Goal: Task Accomplishment & Management: Use online tool/utility

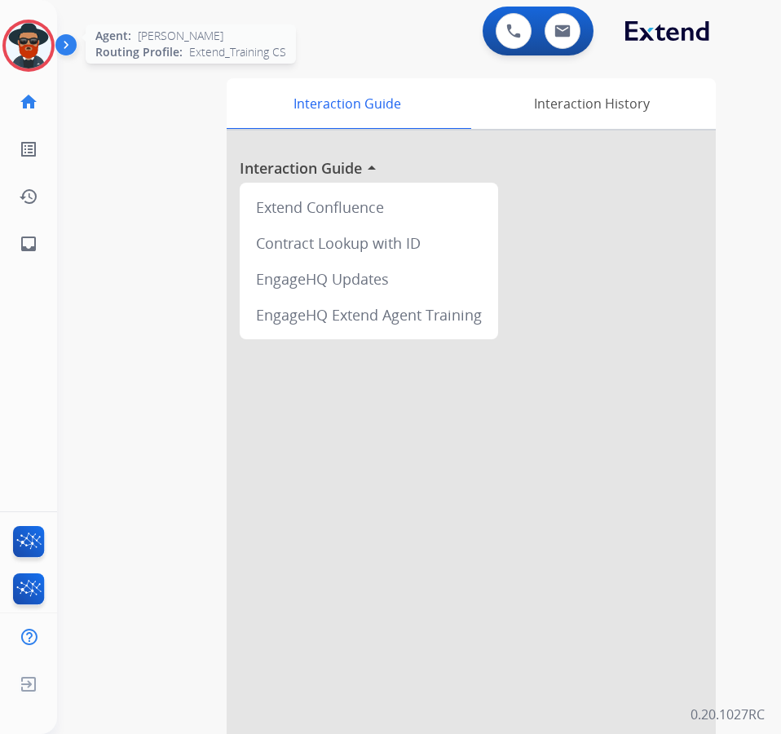
click at [30, 45] on img at bounding box center [29, 46] width 46 height 46
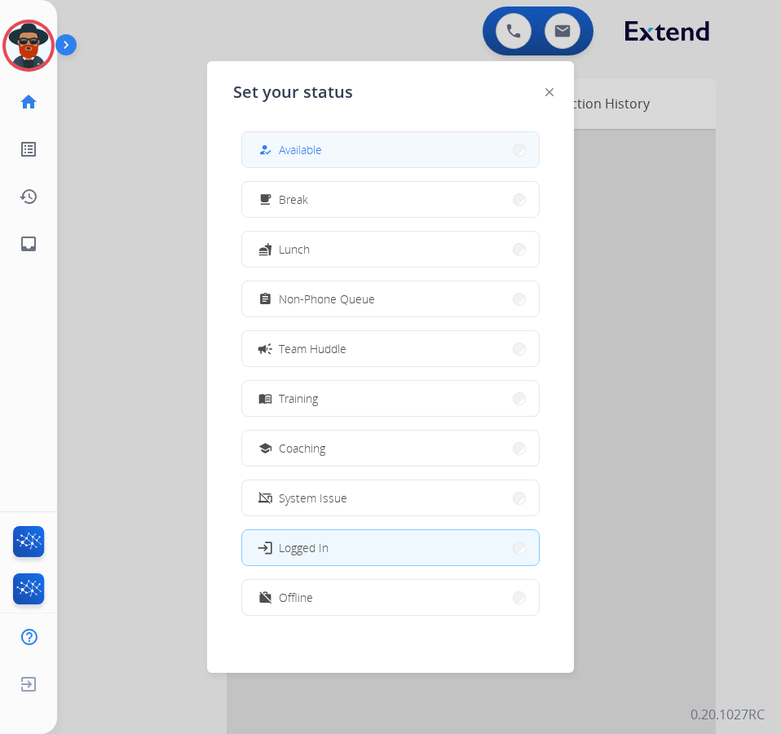
click at [298, 144] on span "Available" at bounding box center [300, 149] width 43 height 17
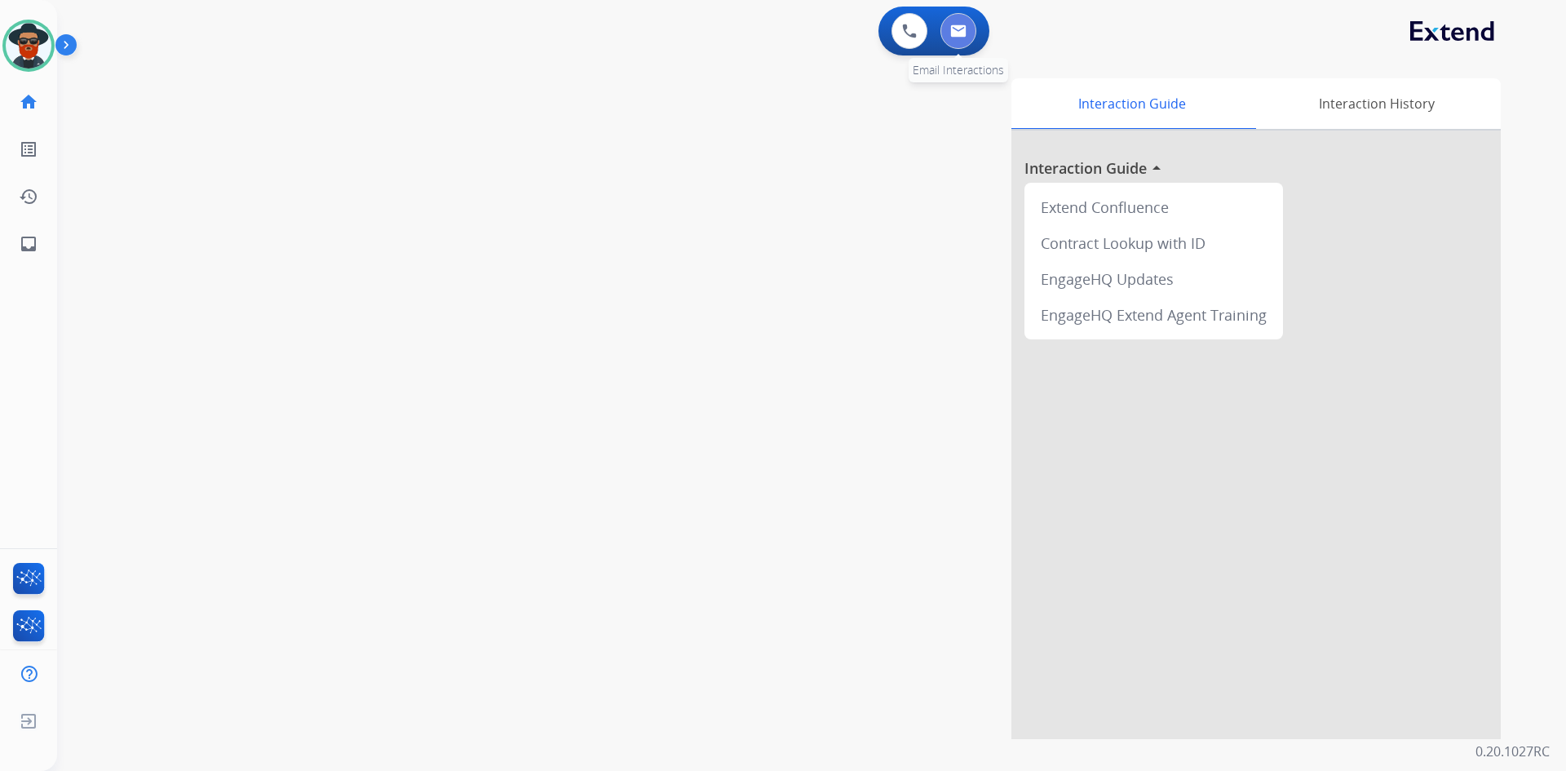
click at [781, 33] on button at bounding box center [959, 31] width 36 height 36
select select "**********"
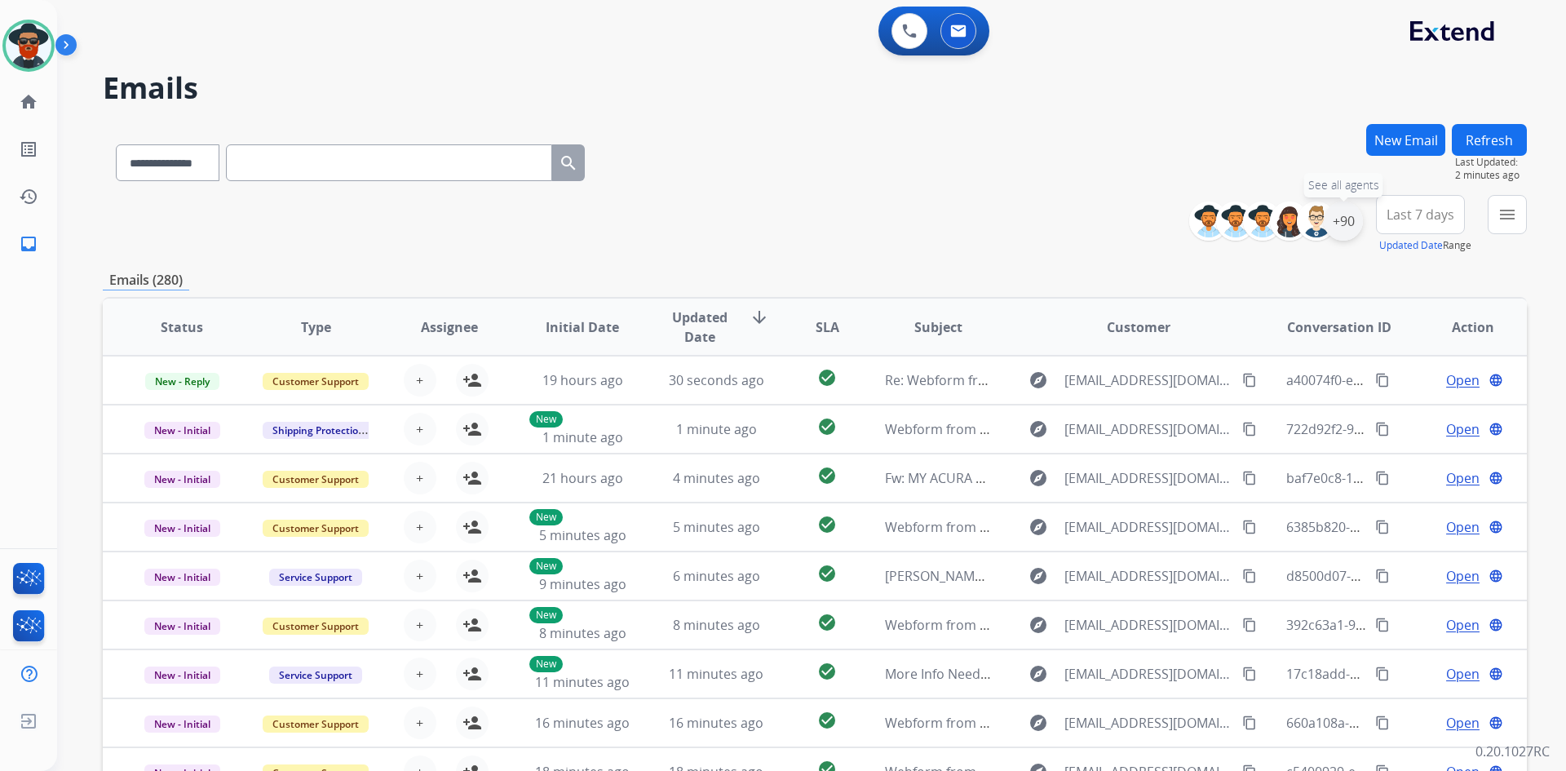
click at [781, 217] on div "+90" at bounding box center [1343, 220] width 39 height 39
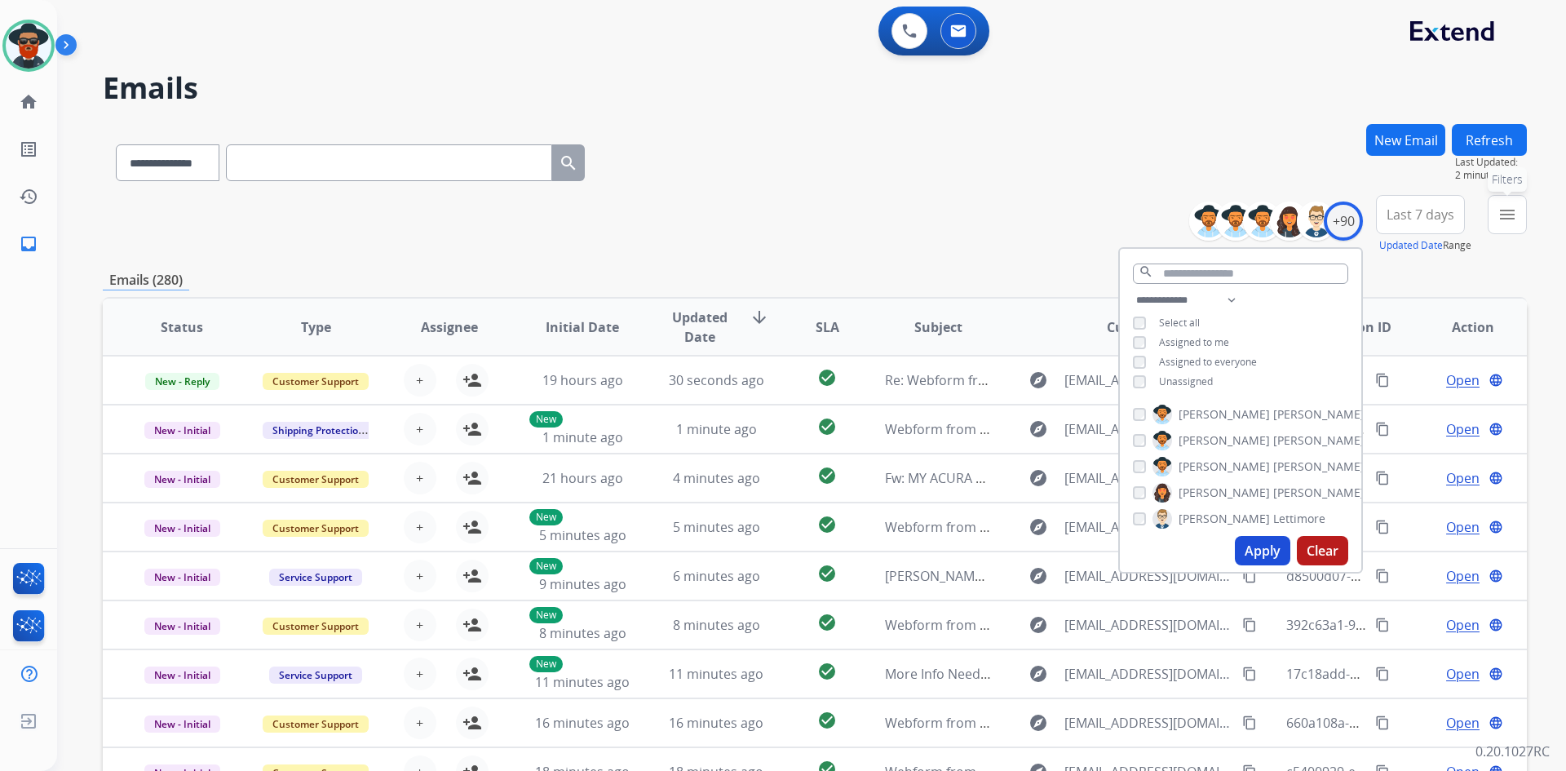
click at [781, 209] on mat-icon "menu" at bounding box center [1508, 215] width 20 height 20
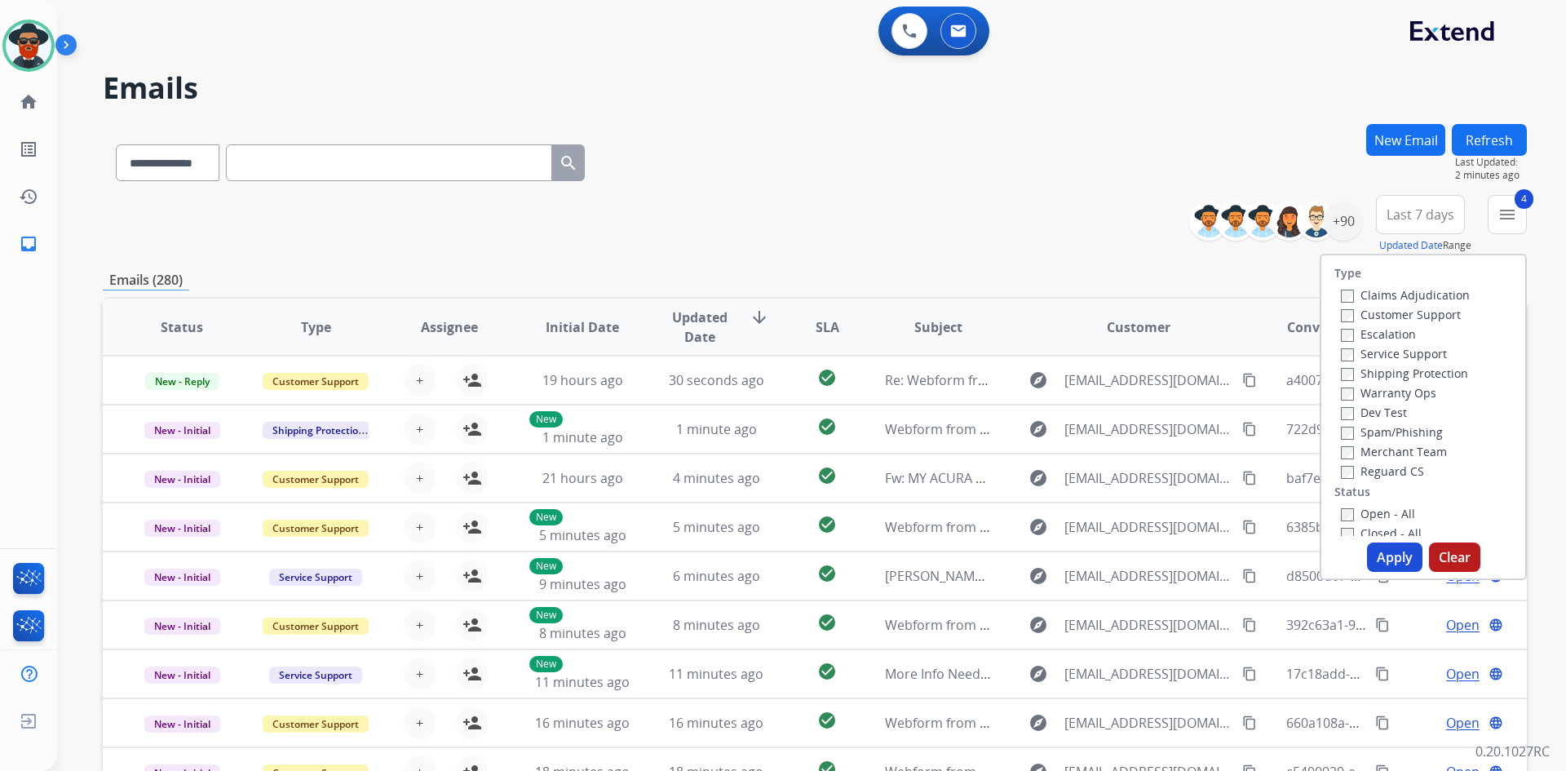
click at [781, 551] on button "Apply" at bounding box center [1394, 556] width 55 height 29
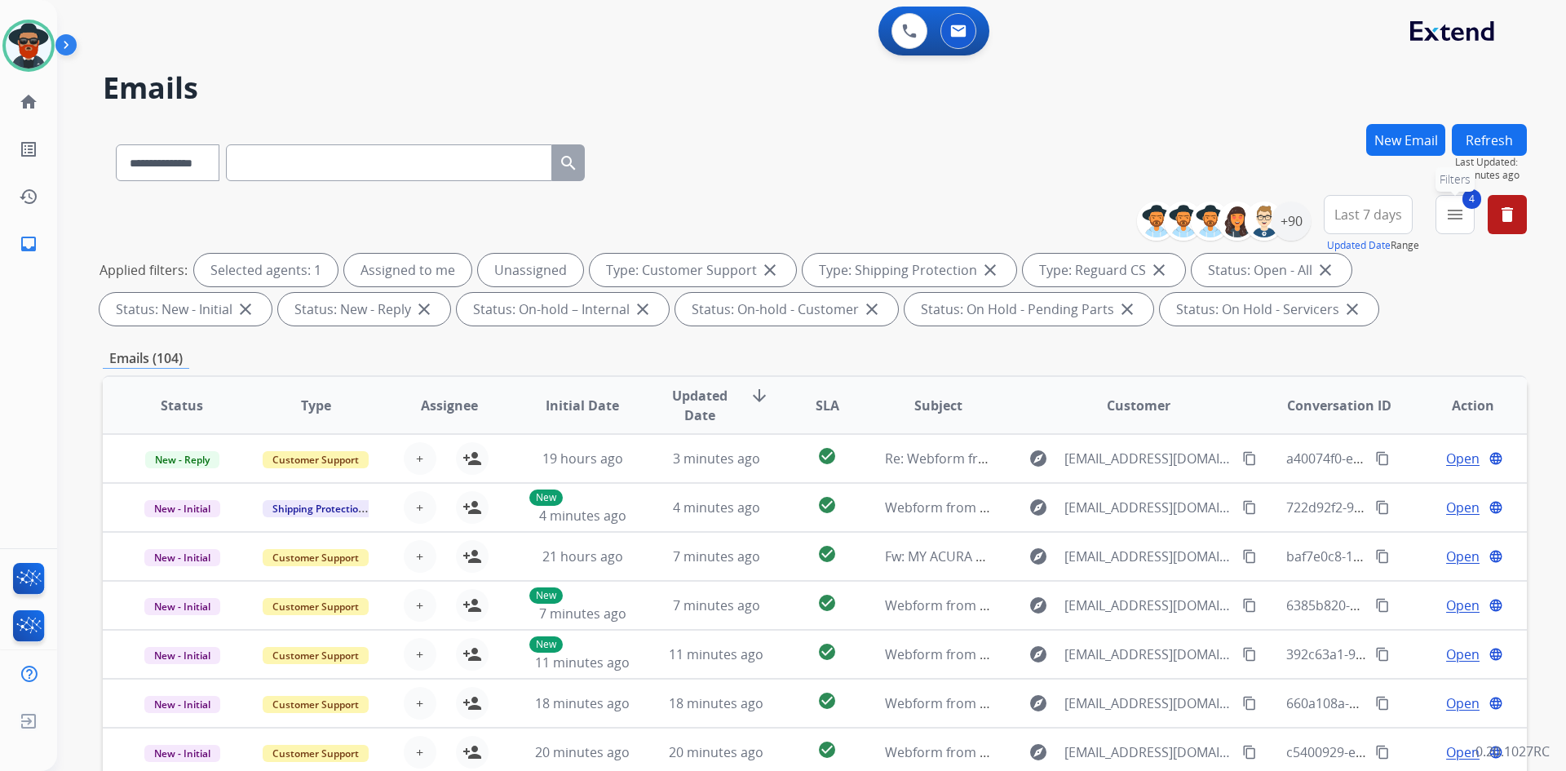
click at [781, 212] on mat-icon "menu" at bounding box center [1456, 215] width 20 height 20
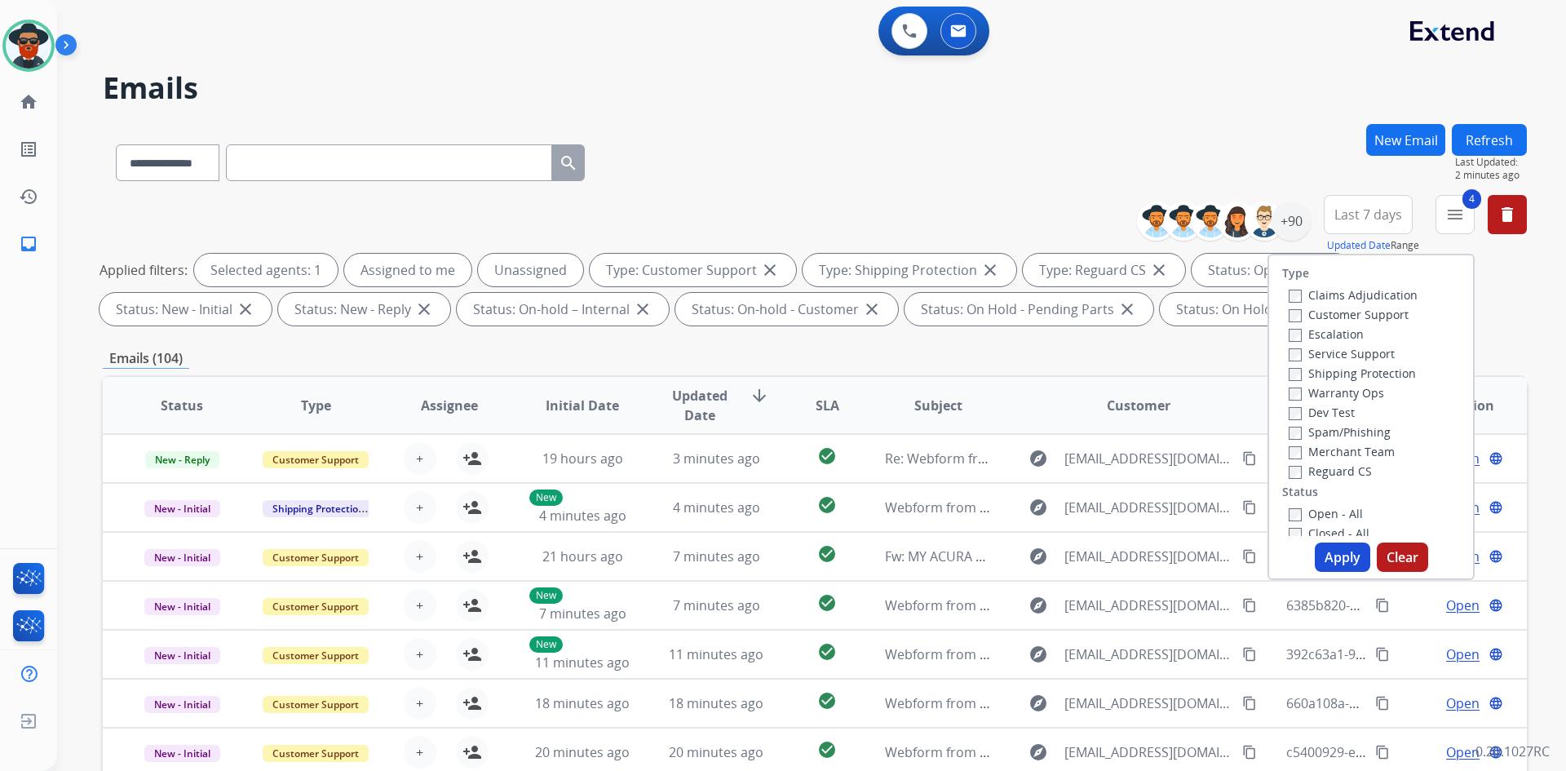
click at [781, 553] on button "Apply" at bounding box center [1342, 556] width 55 height 29
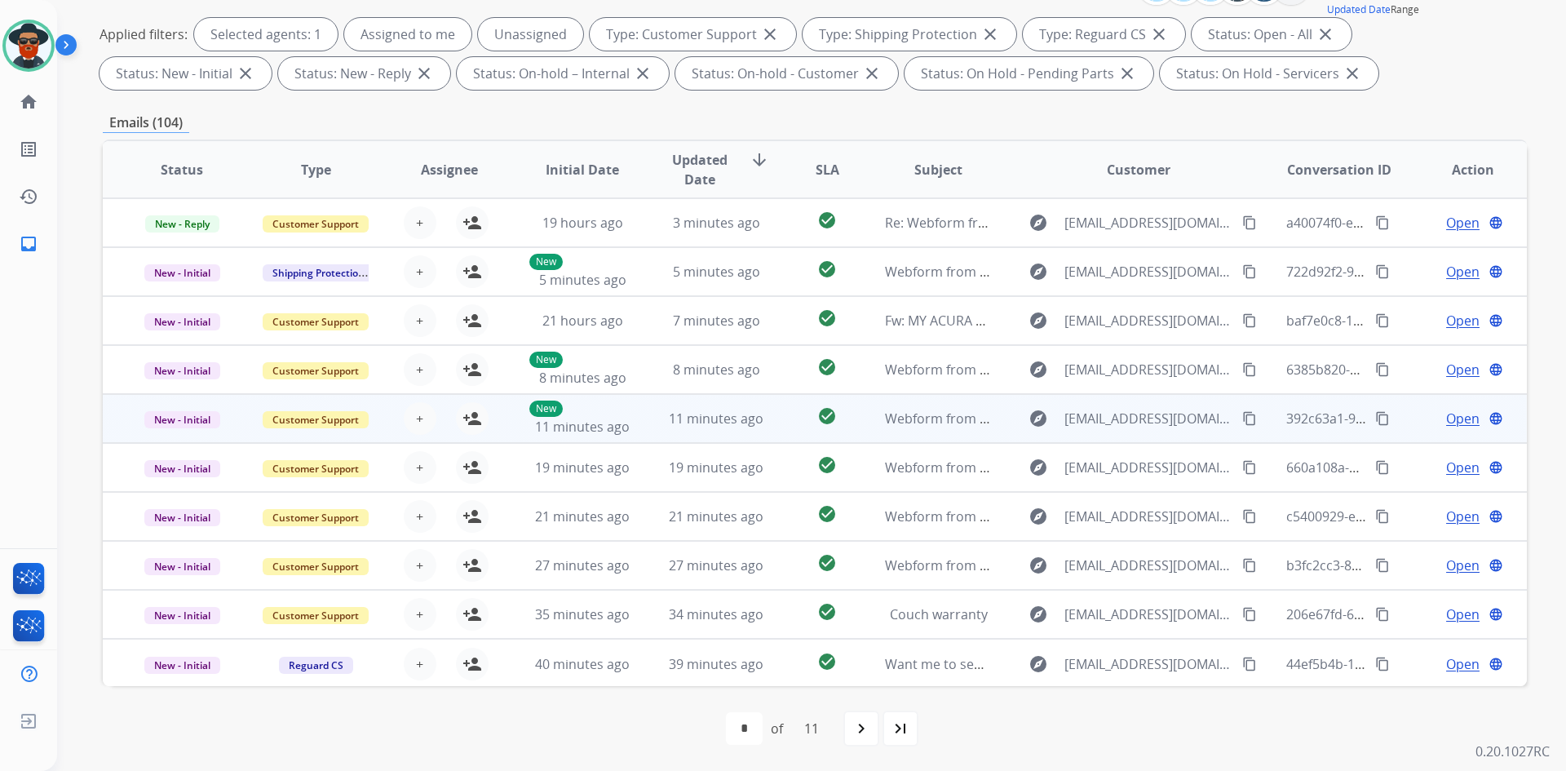
scroll to position [2, 0]
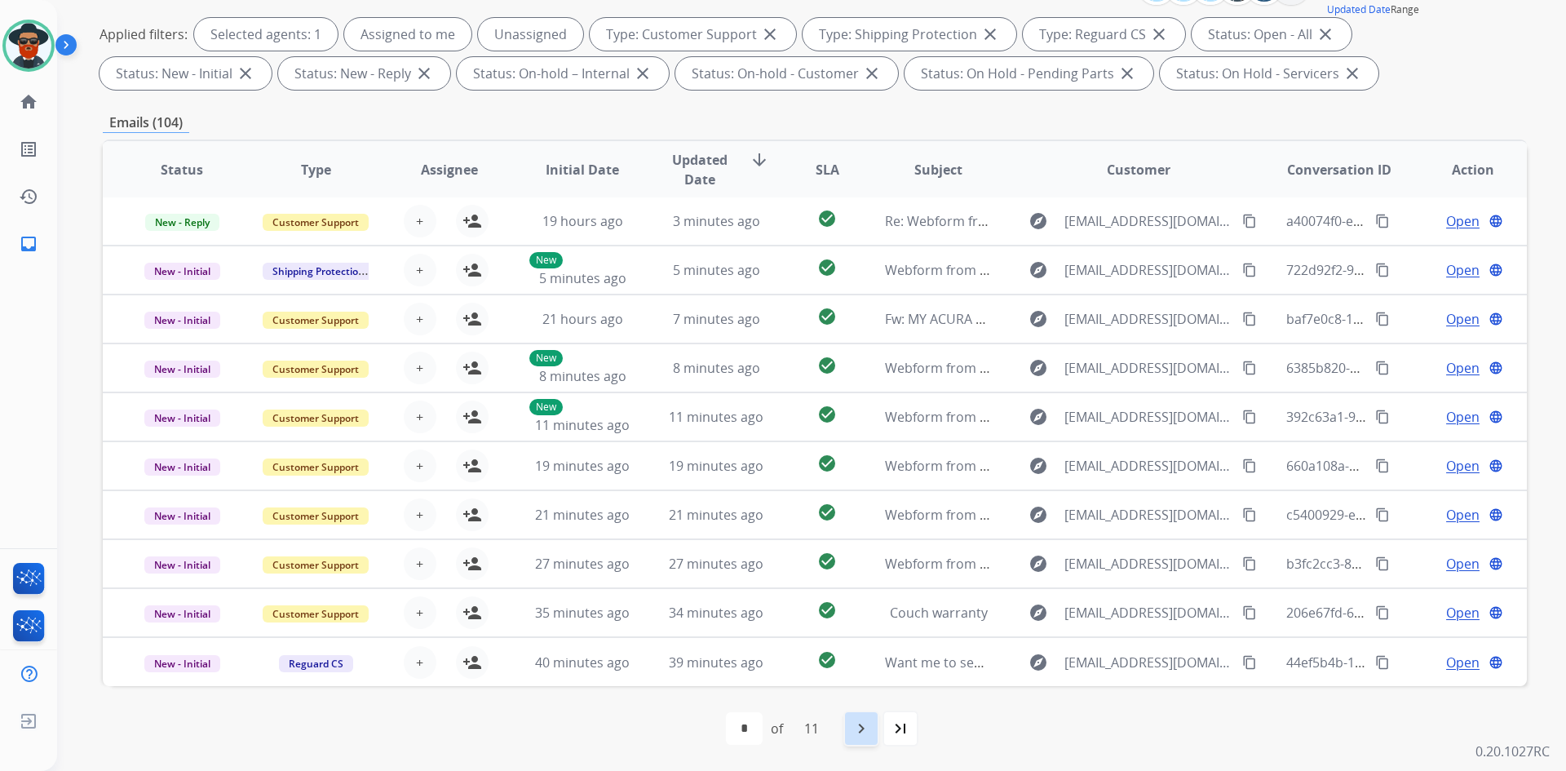
click at [781, 733] on mat-icon "navigate_next" at bounding box center [862, 729] width 20 height 20
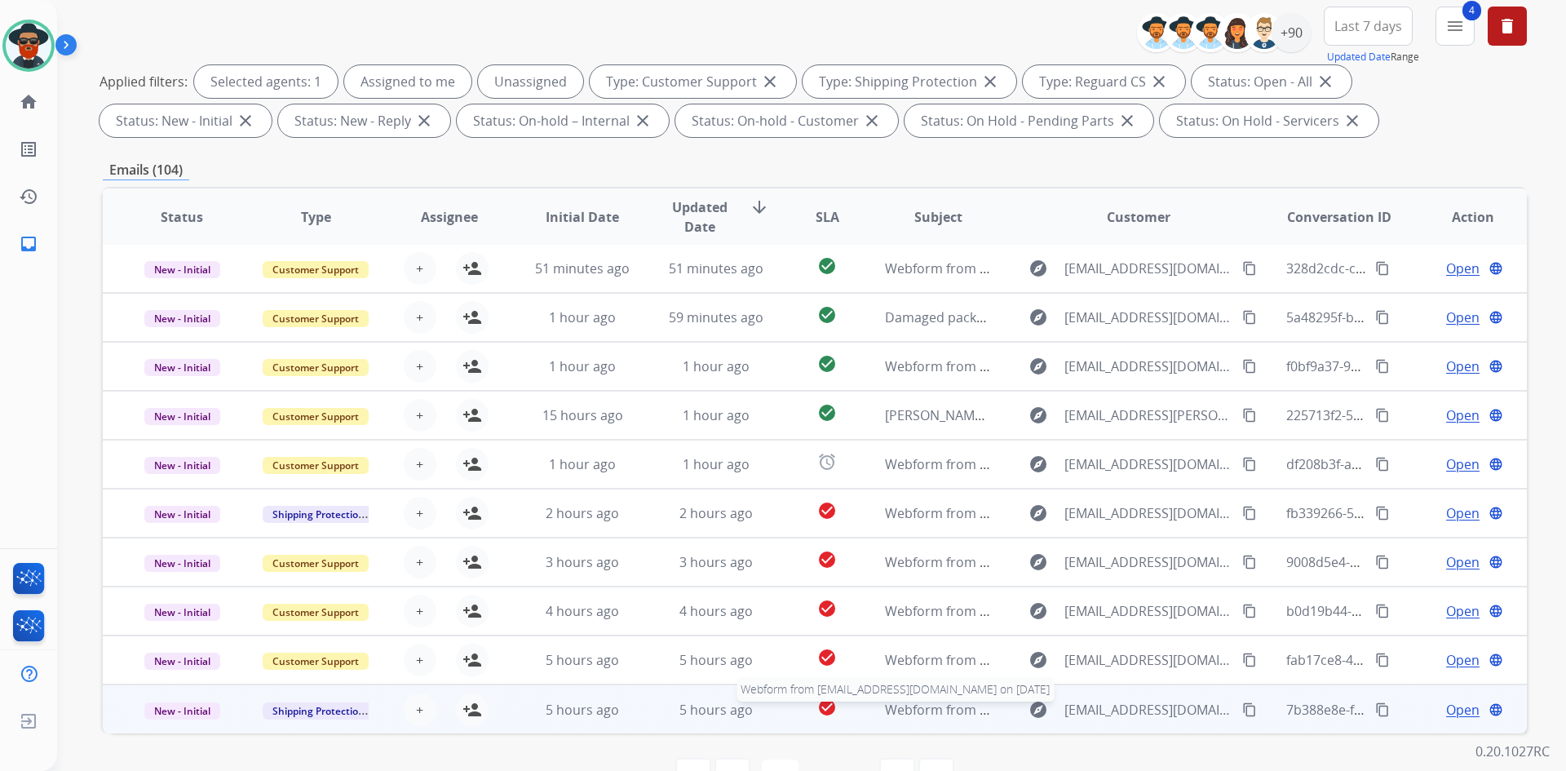
scroll to position [236, 0]
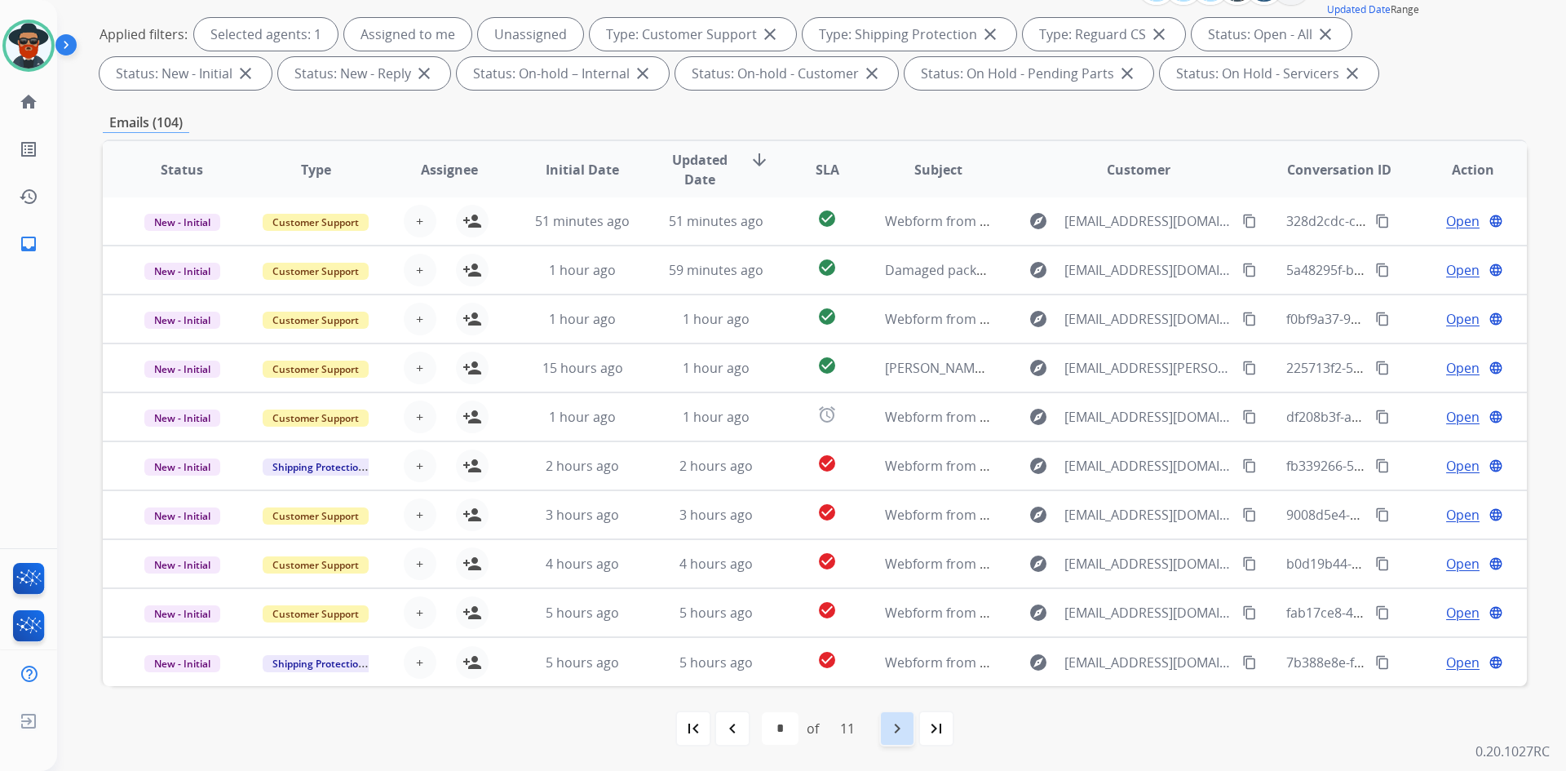
click at [781, 731] on mat-icon "navigate_next" at bounding box center [898, 729] width 20 height 20
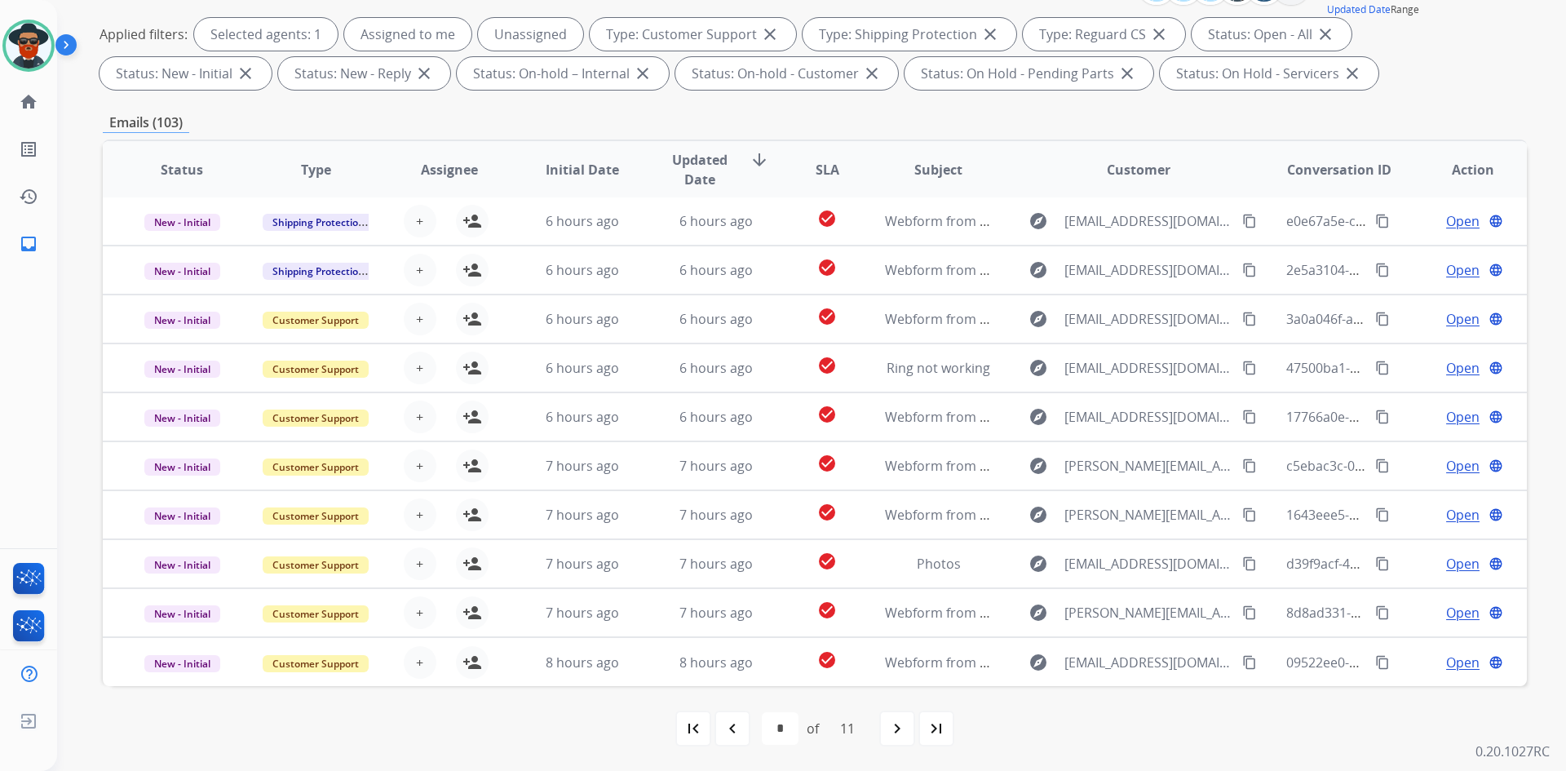
click at [781, 731] on mat-icon "navigate_next" at bounding box center [898, 729] width 20 height 20
click at [781, 730] on mat-icon "navigate_next" at bounding box center [898, 729] width 20 height 20
click at [781, 733] on mat-icon "navigate_next" at bounding box center [898, 729] width 20 height 20
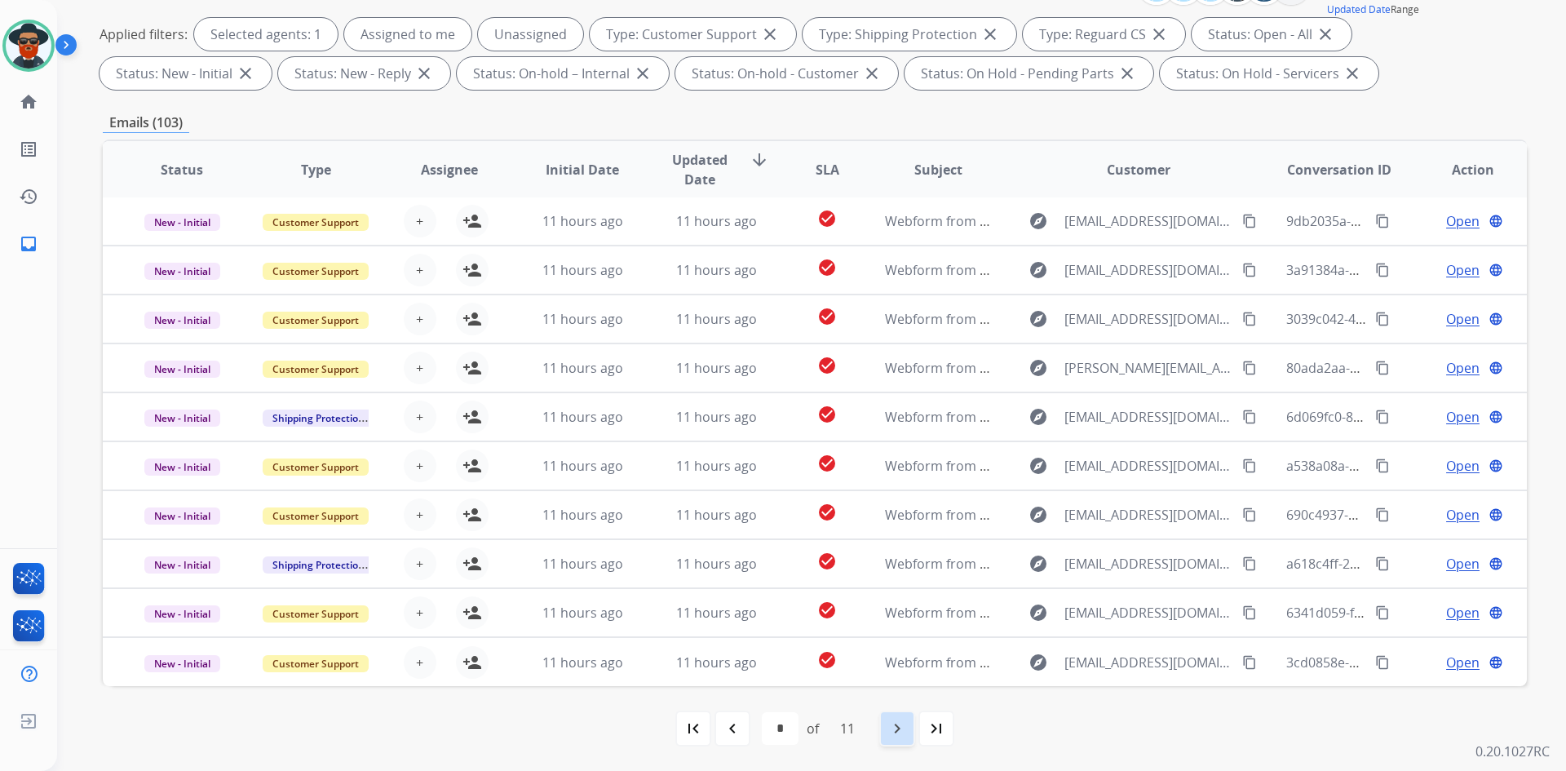
click at [781, 731] on mat-icon "navigate_next" at bounding box center [898, 729] width 20 height 20
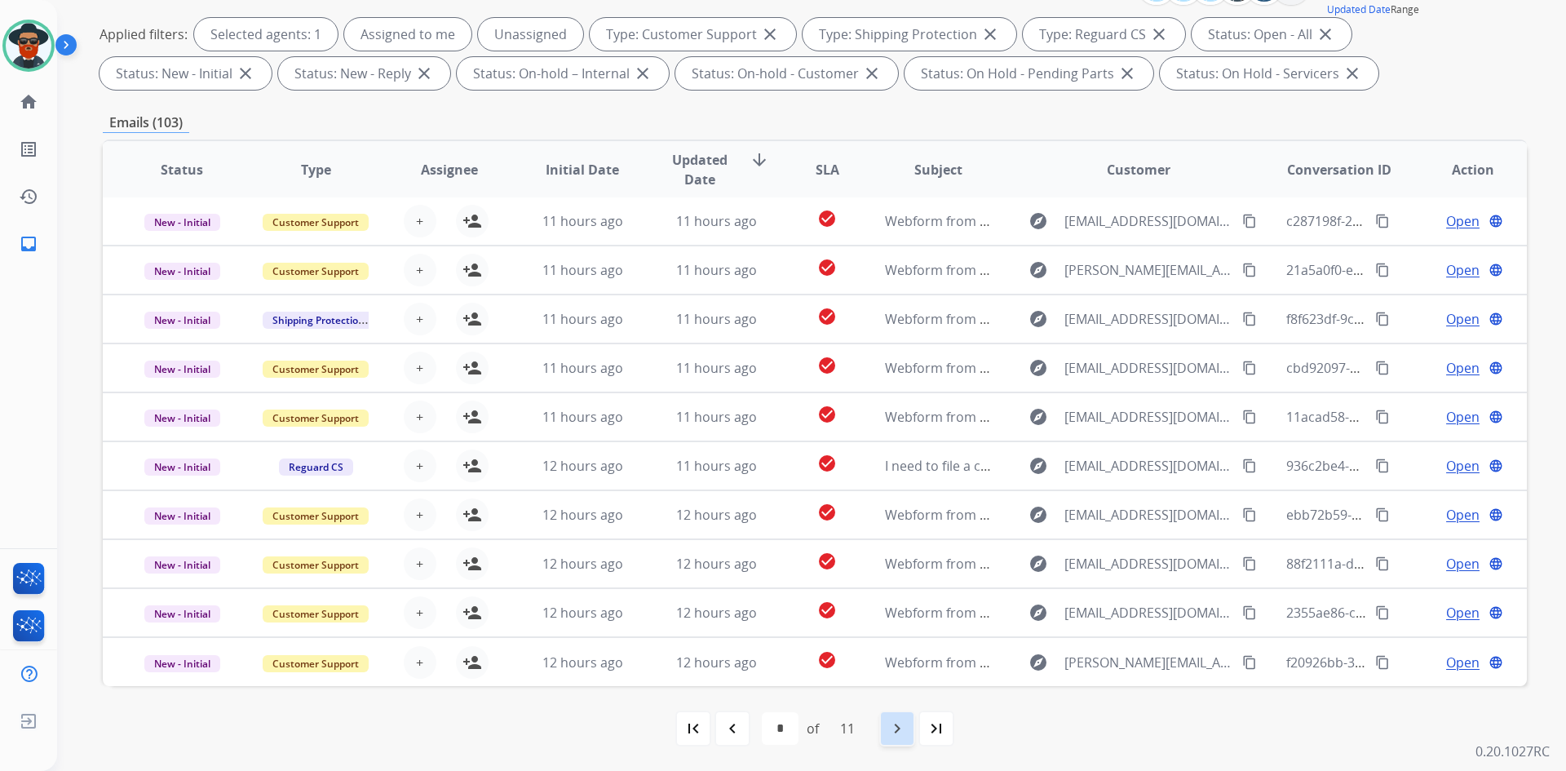
click at [781, 730] on mat-icon "navigate_next" at bounding box center [898, 729] width 20 height 20
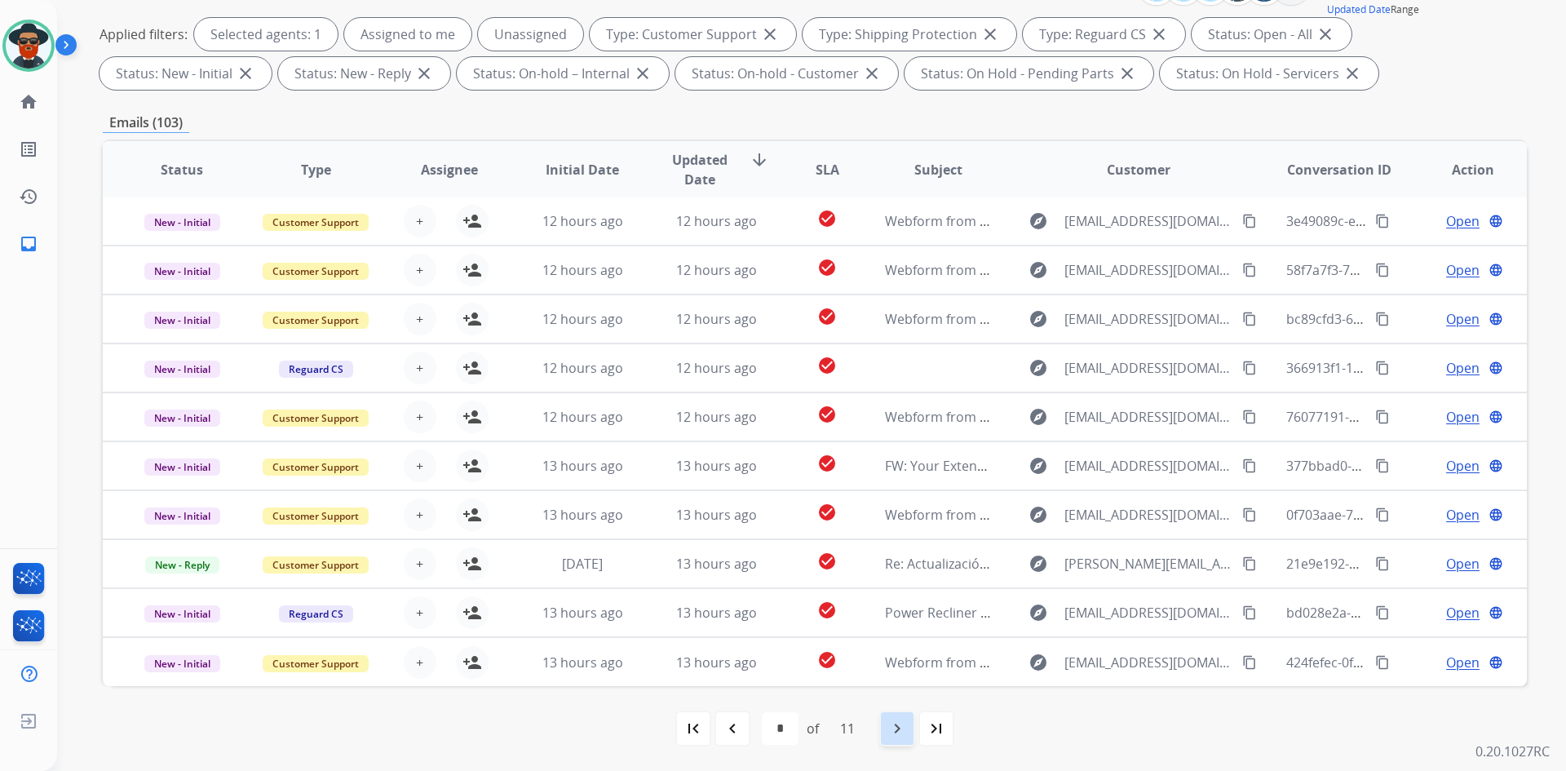
click at [781, 728] on mat-icon "navigate_next" at bounding box center [898, 729] width 20 height 20
click at [781, 727] on mat-icon "navigate_next" at bounding box center [898, 729] width 20 height 20
click at [781, 729] on mat-icon "navigate_next" at bounding box center [898, 729] width 20 height 20
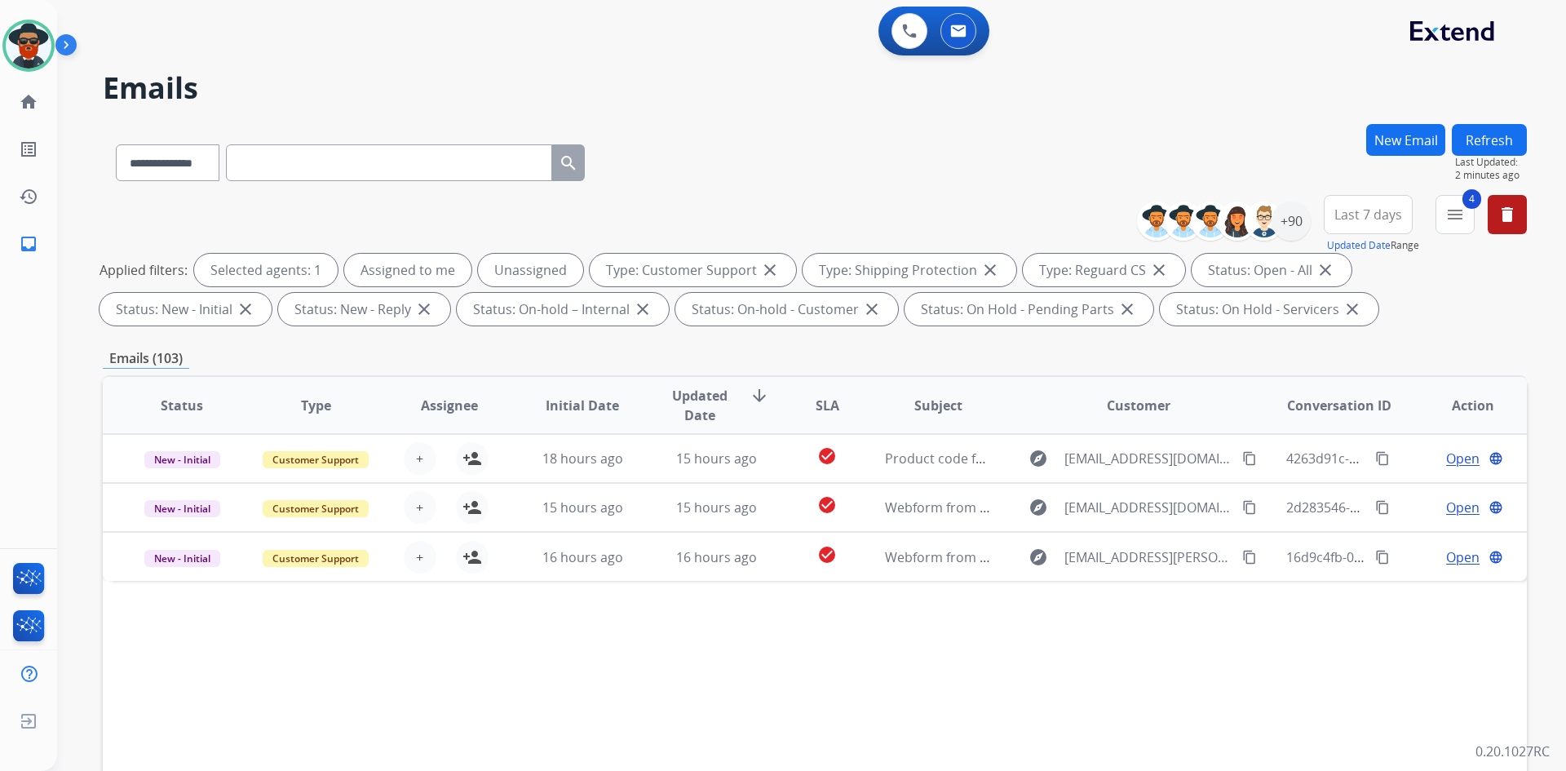
scroll to position [0, 0]
click at [781, 214] on div "+90" at bounding box center [1291, 220] width 39 height 39
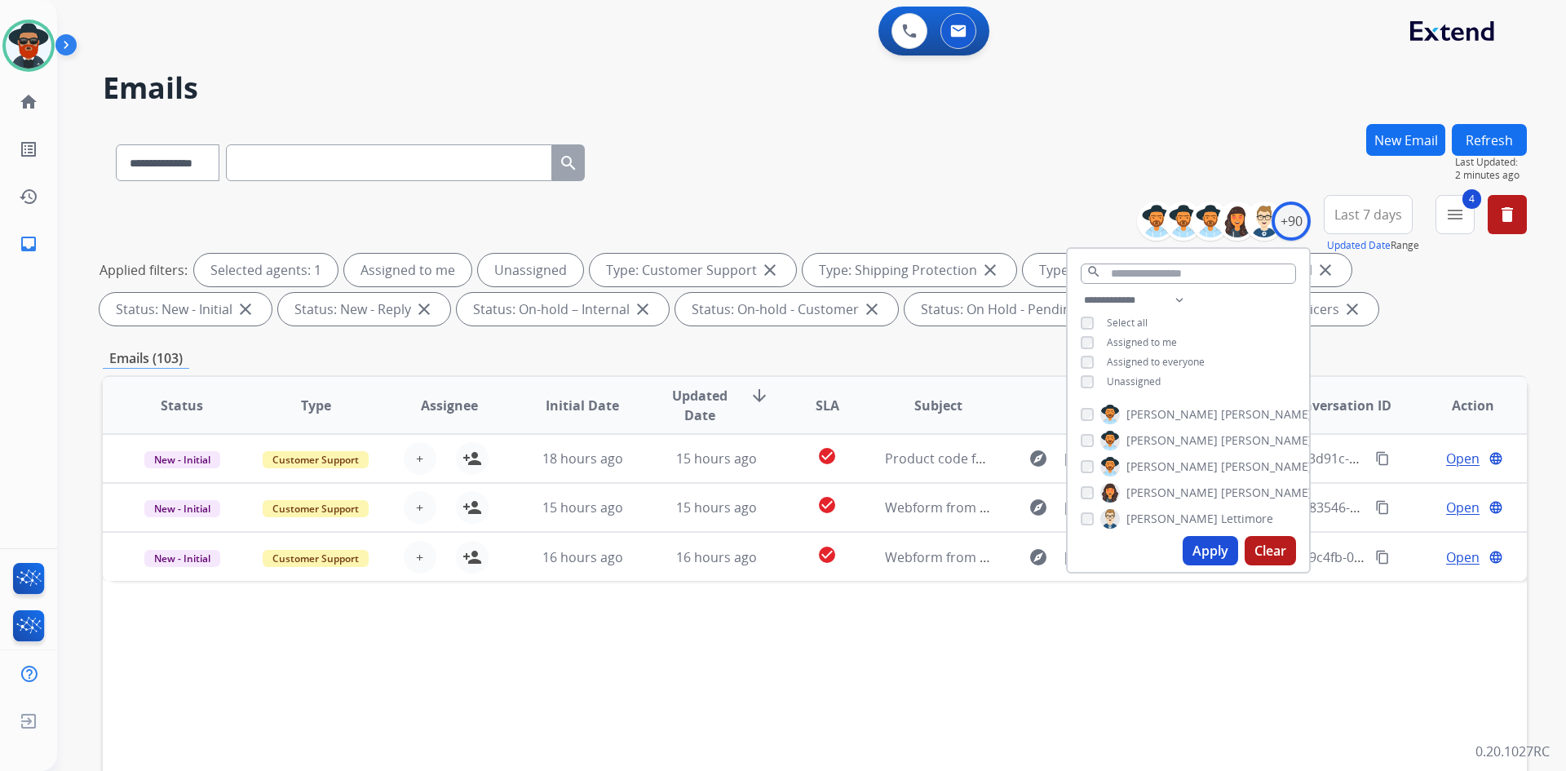
click at [781, 542] on button "Apply" at bounding box center [1210, 550] width 55 height 29
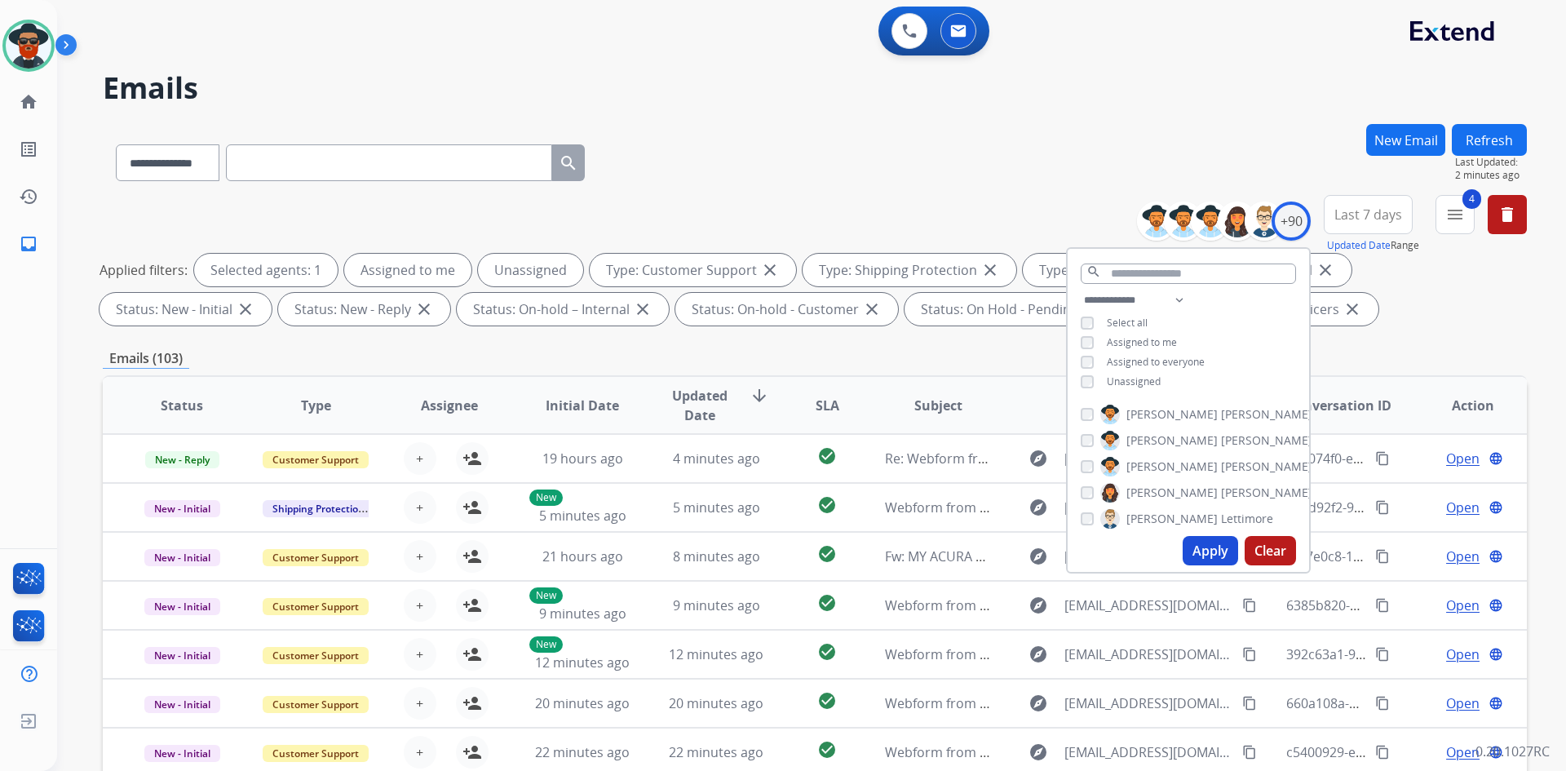
click at [781, 184] on div "**********" at bounding box center [815, 159] width 1424 height 71
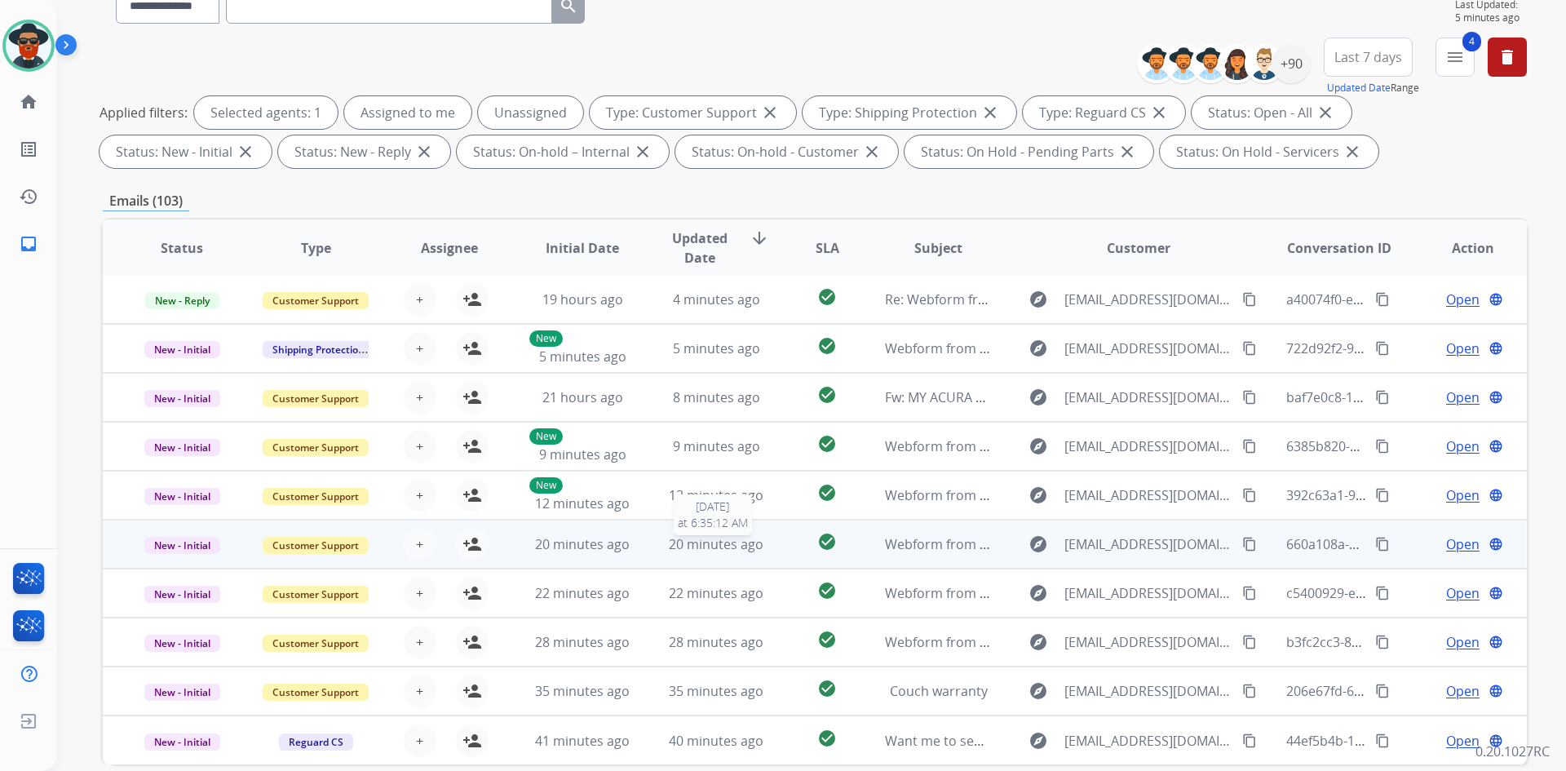
scroll to position [236, 0]
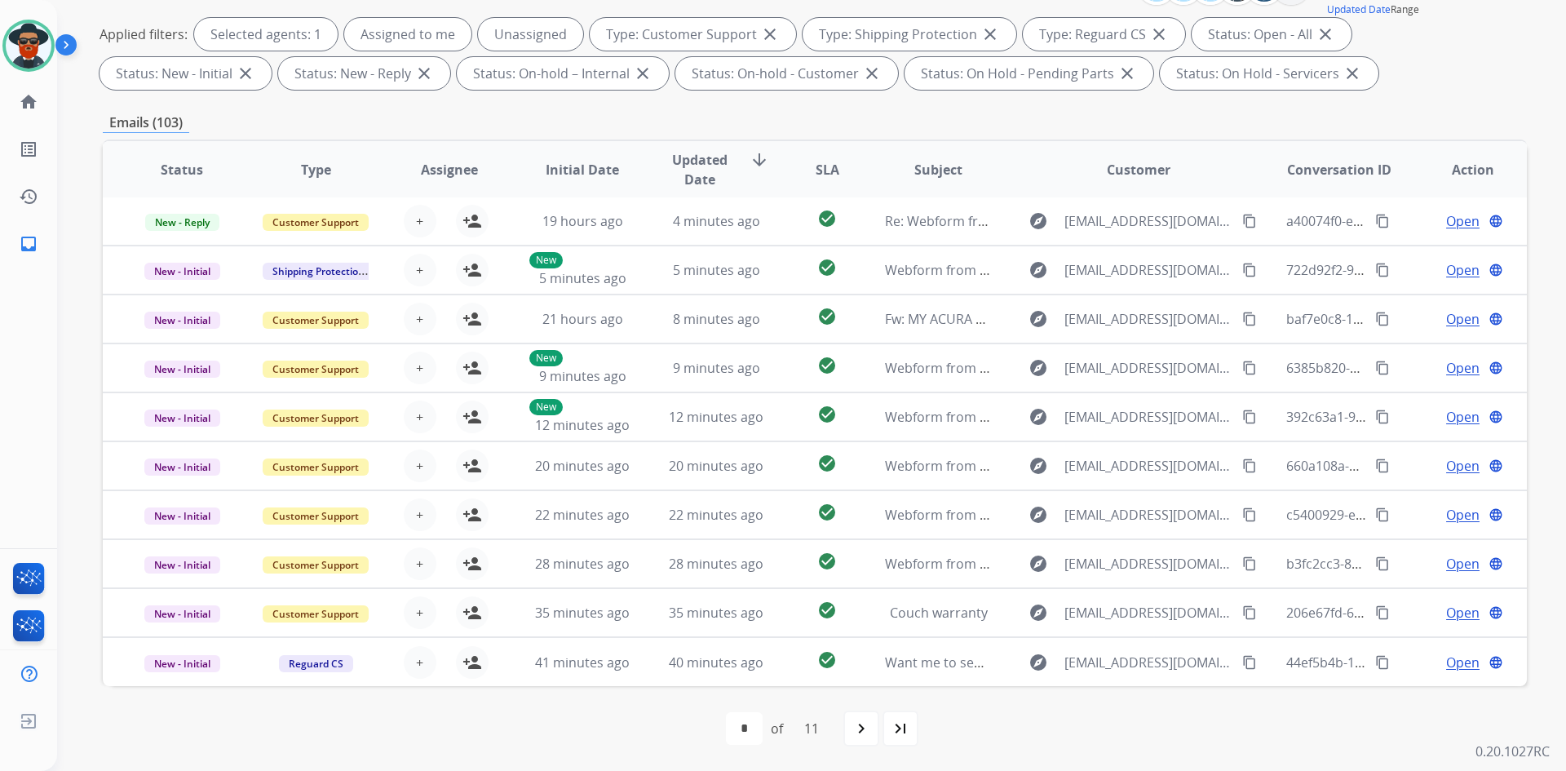
click at [781, 731] on mat-icon "last_page" at bounding box center [901, 729] width 20 height 20
select select "**"
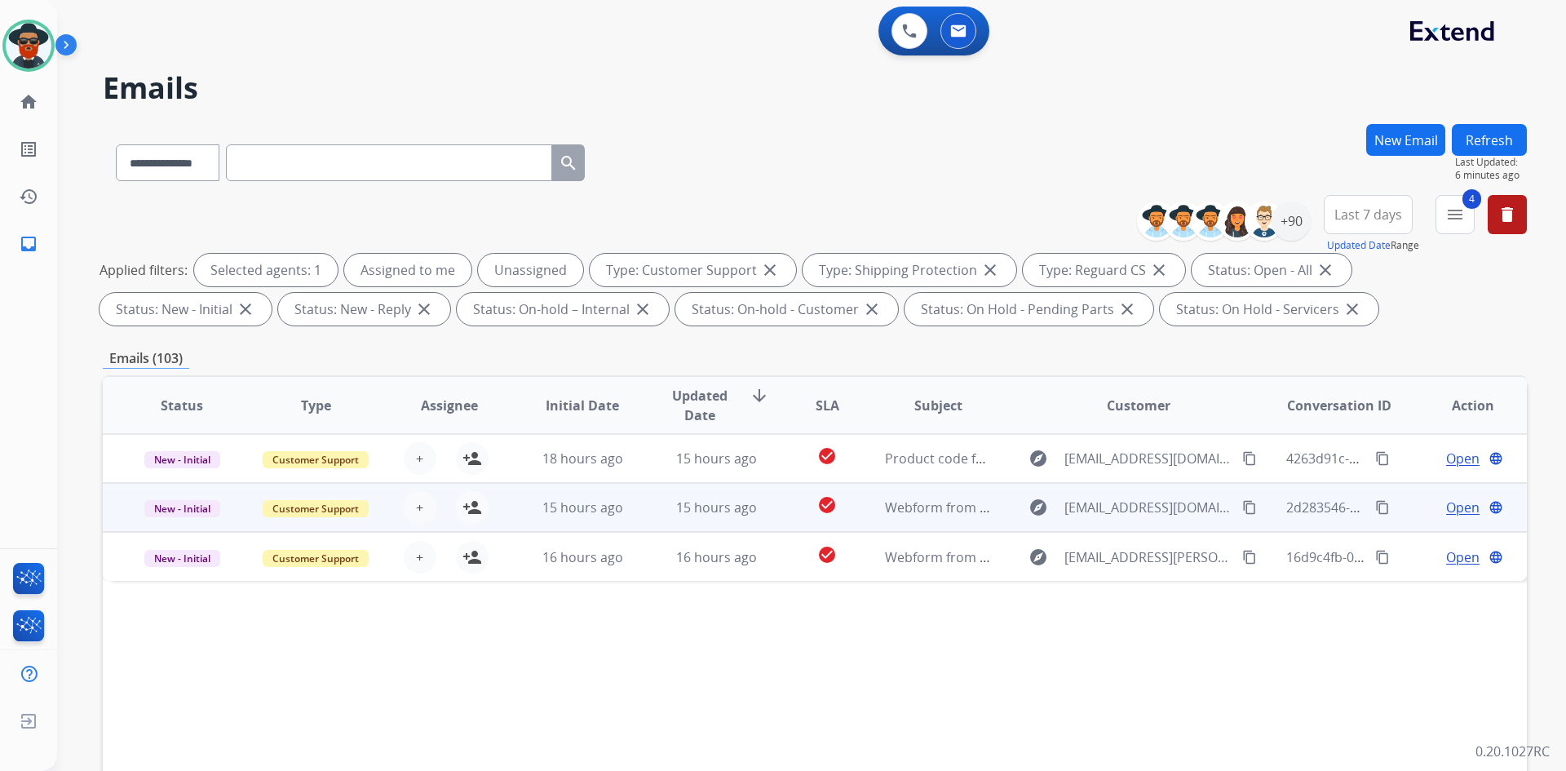
scroll to position [0, 0]
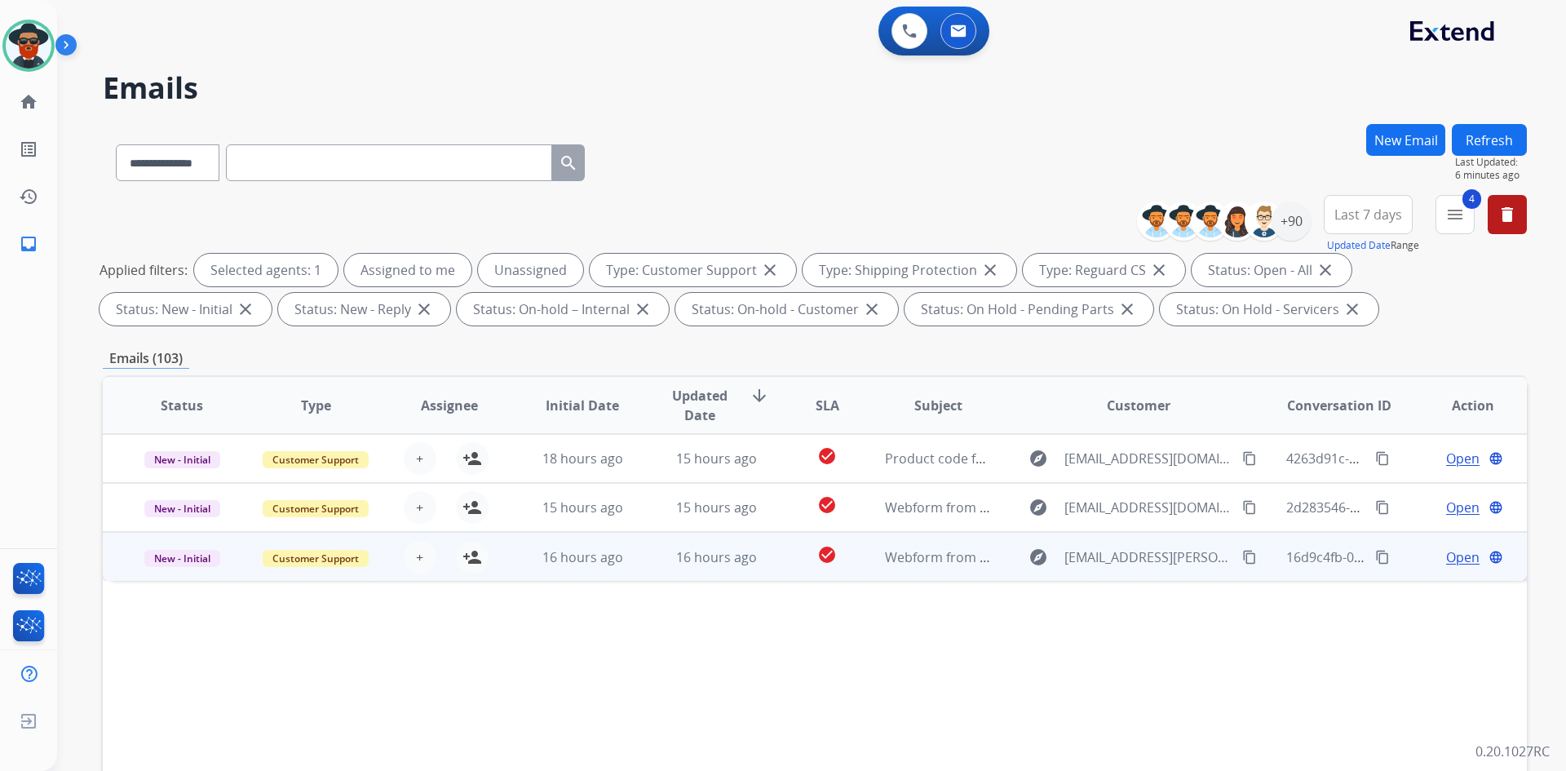
click at [781, 552] on span "Open" at bounding box center [1462, 557] width 33 height 20
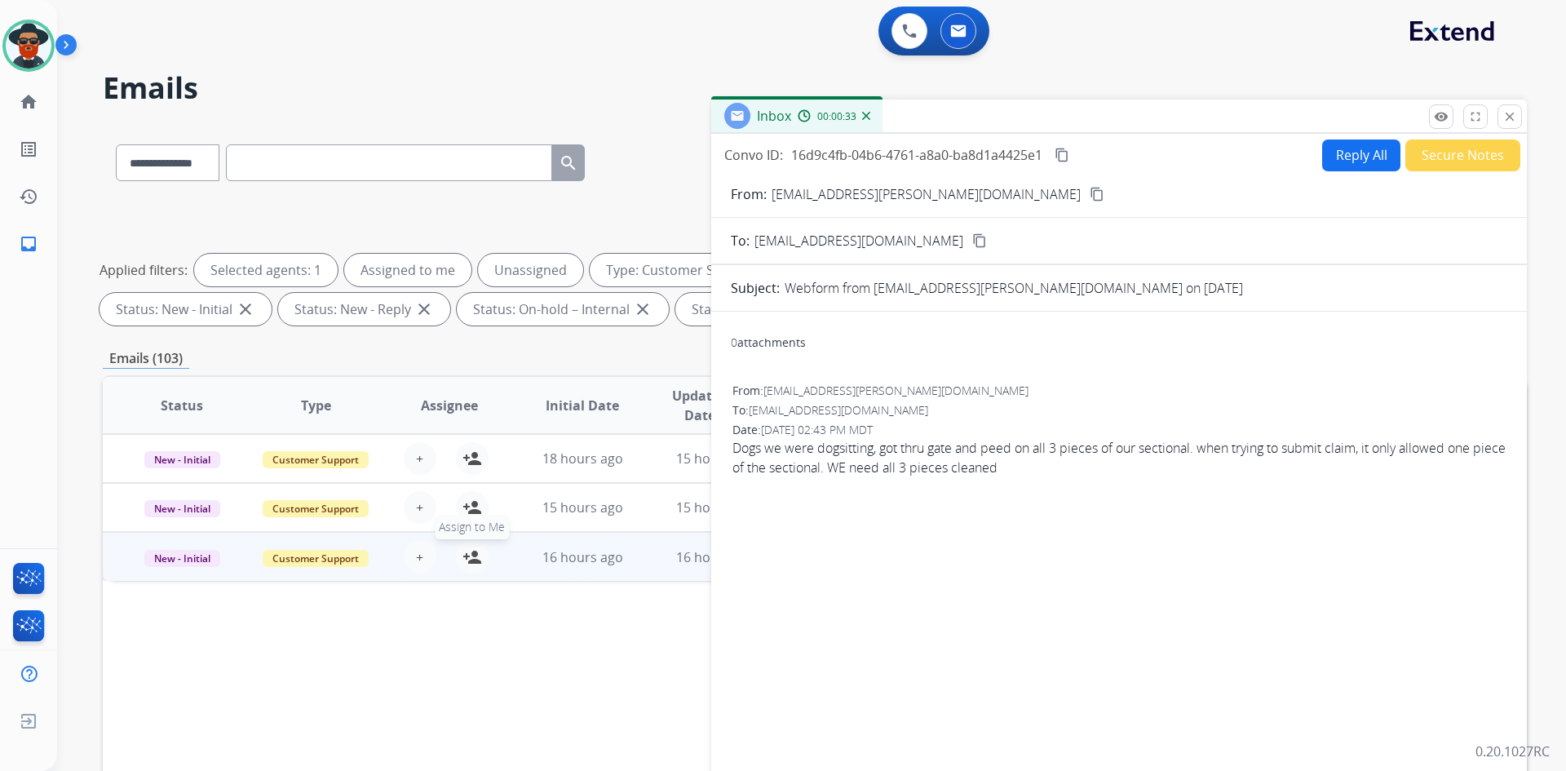
click at [465, 556] on mat-icon "person_add" at bounding box center [473, 557] width 20 height 20
click at [781, 189] on mat-icon "content_copy" at bounding box center [1097, 194] width 15 height 15
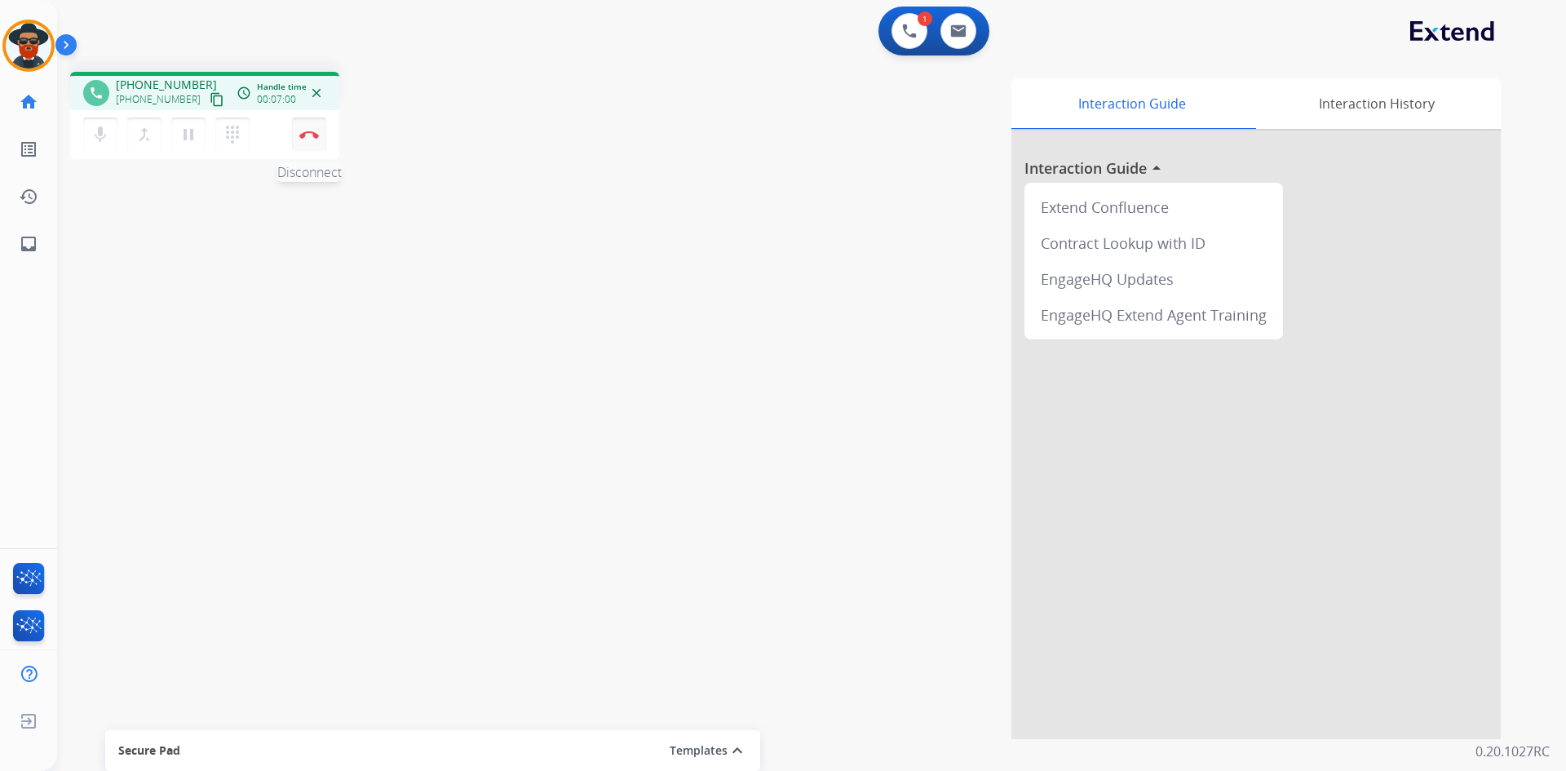
click at [311, 139] on button "Disconnect" at bounding box center [309, 134] width 34 height 34
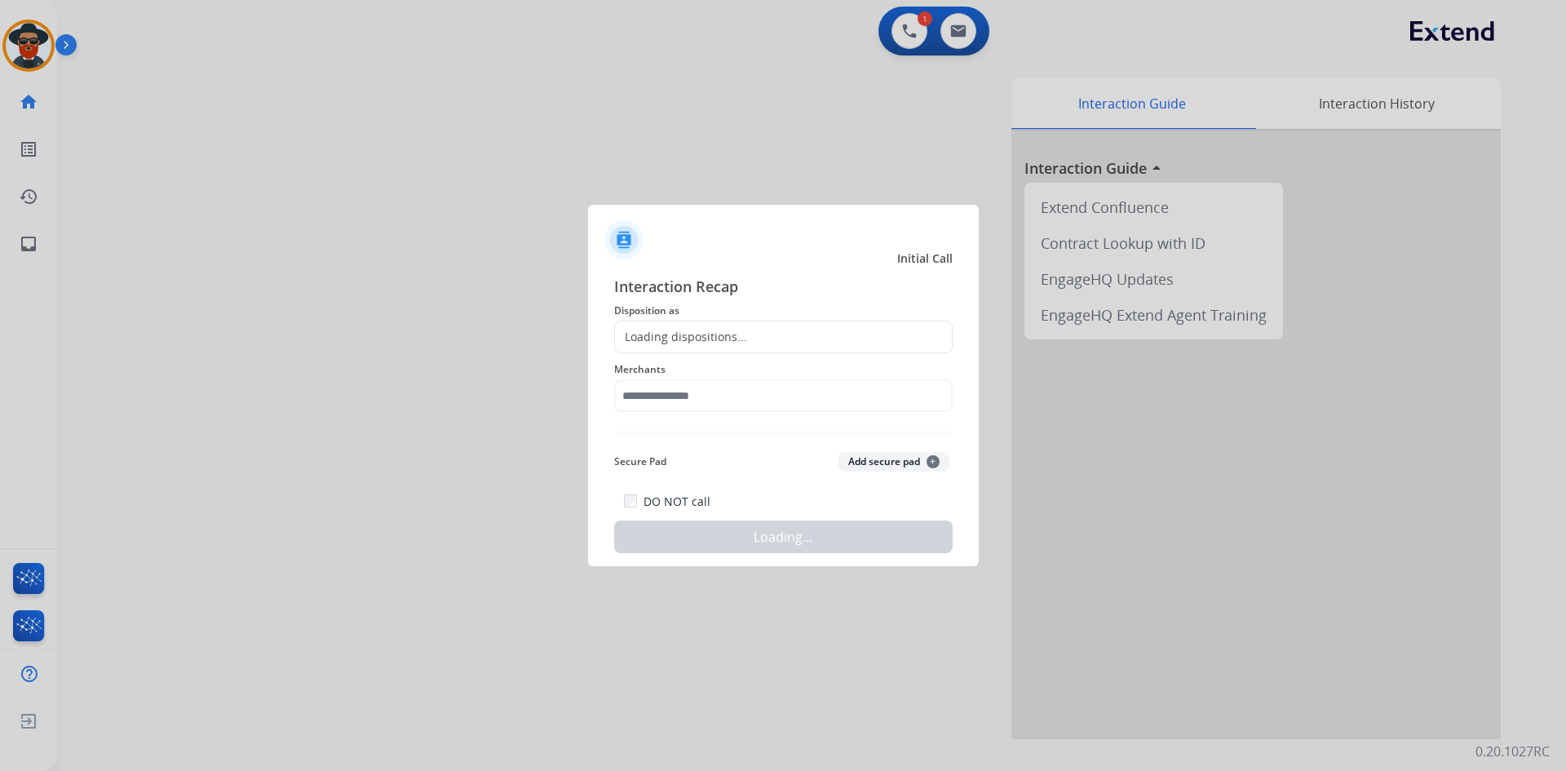
click at [744, 332] on div "Loading dispositions..." at bounding box center [783, 337] width 339 height 33
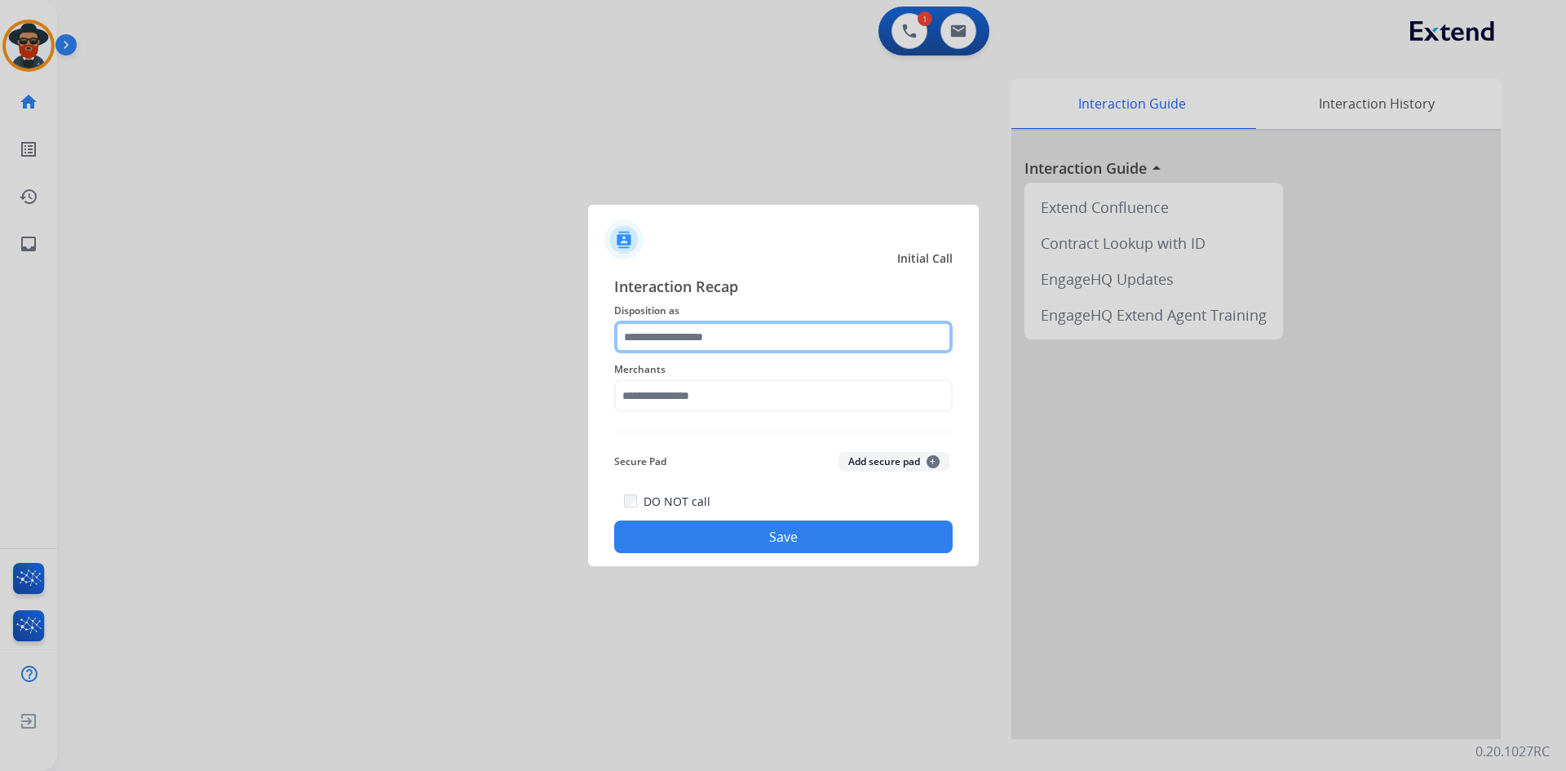
click at [694, 342] on input "text" at bounding box center [783, 337] width 339 height 33
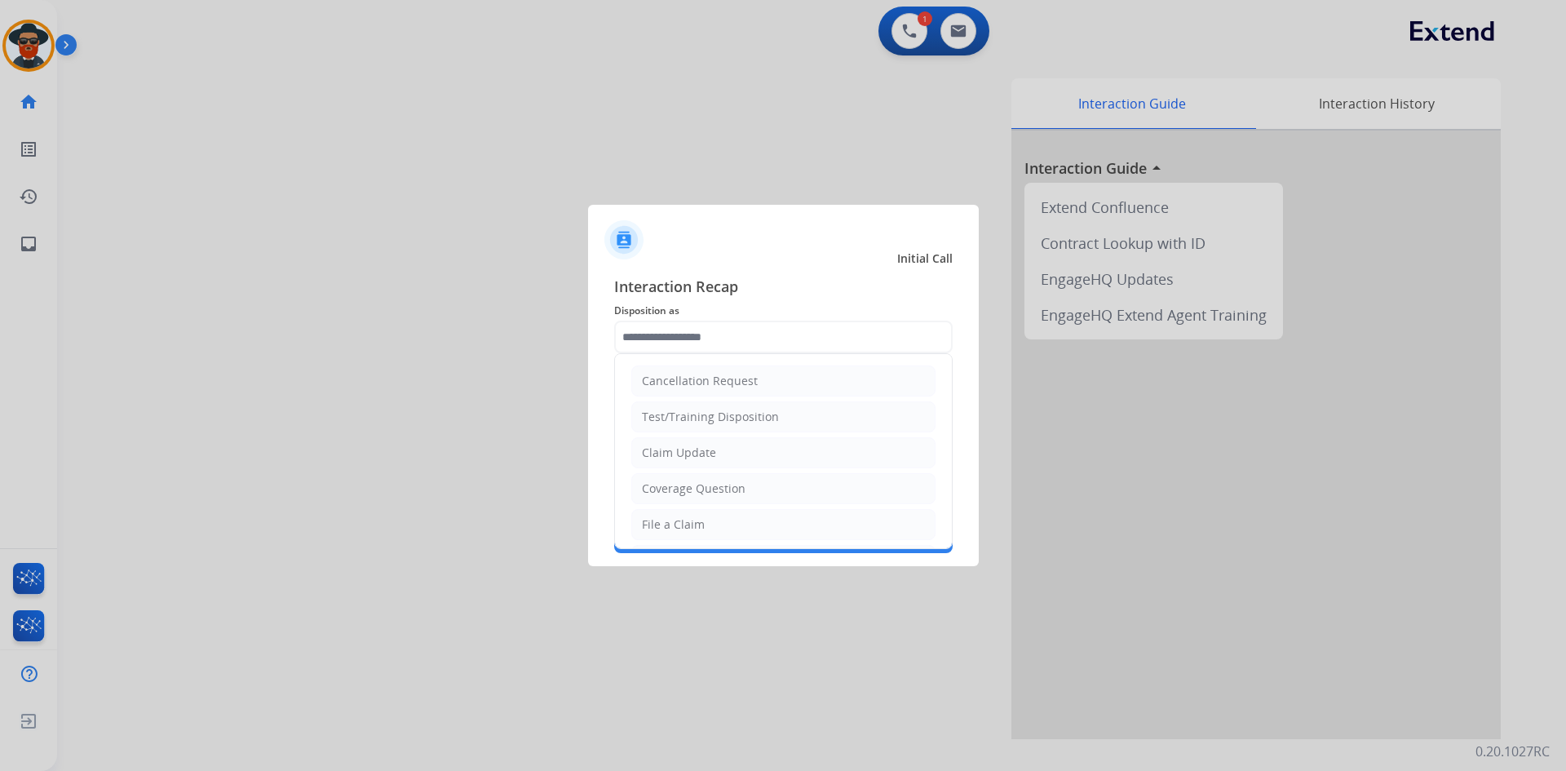
click at [703, 484] on div "Coverage Question" at bounding box center [694, 488] width 104 height 16
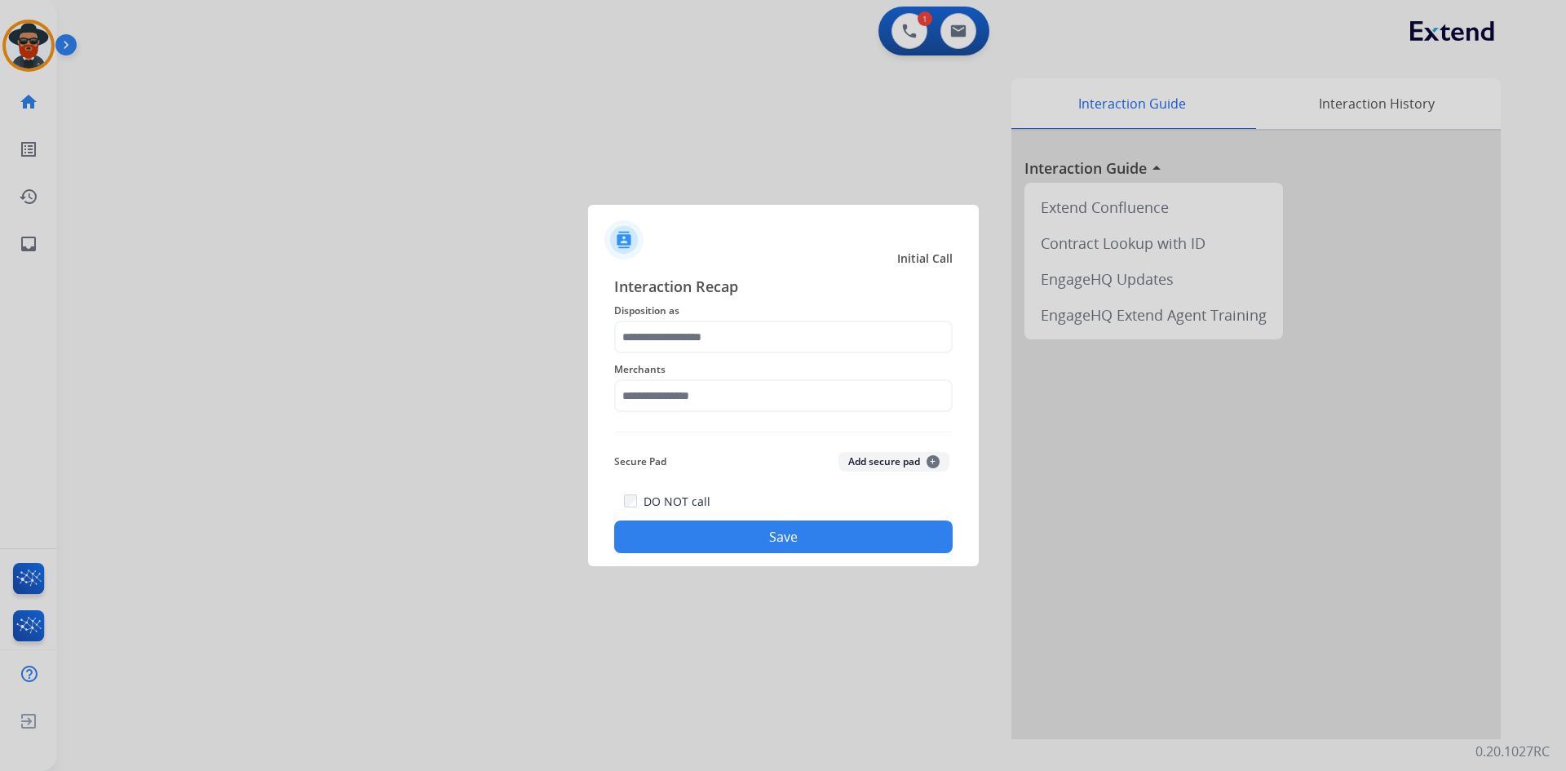
type input "**********"
click at [686, 394] on input "text" at bounding box center [783, 395] width 339 height 33
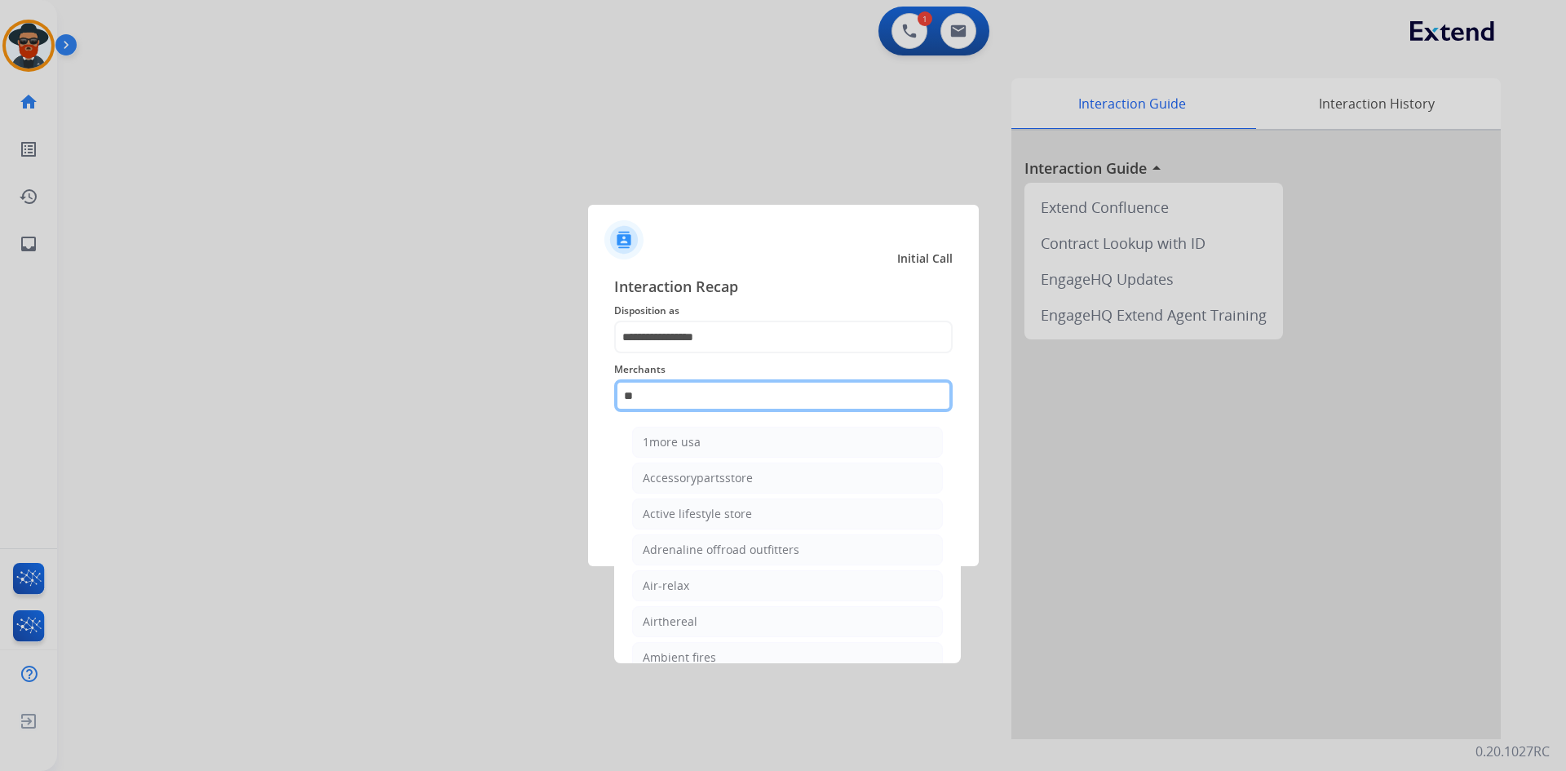
type input "*"
click at [720, 443] on div "Bed bath & beyond" at bounding box center [695, 442] width 105 height 16
type input "**********"
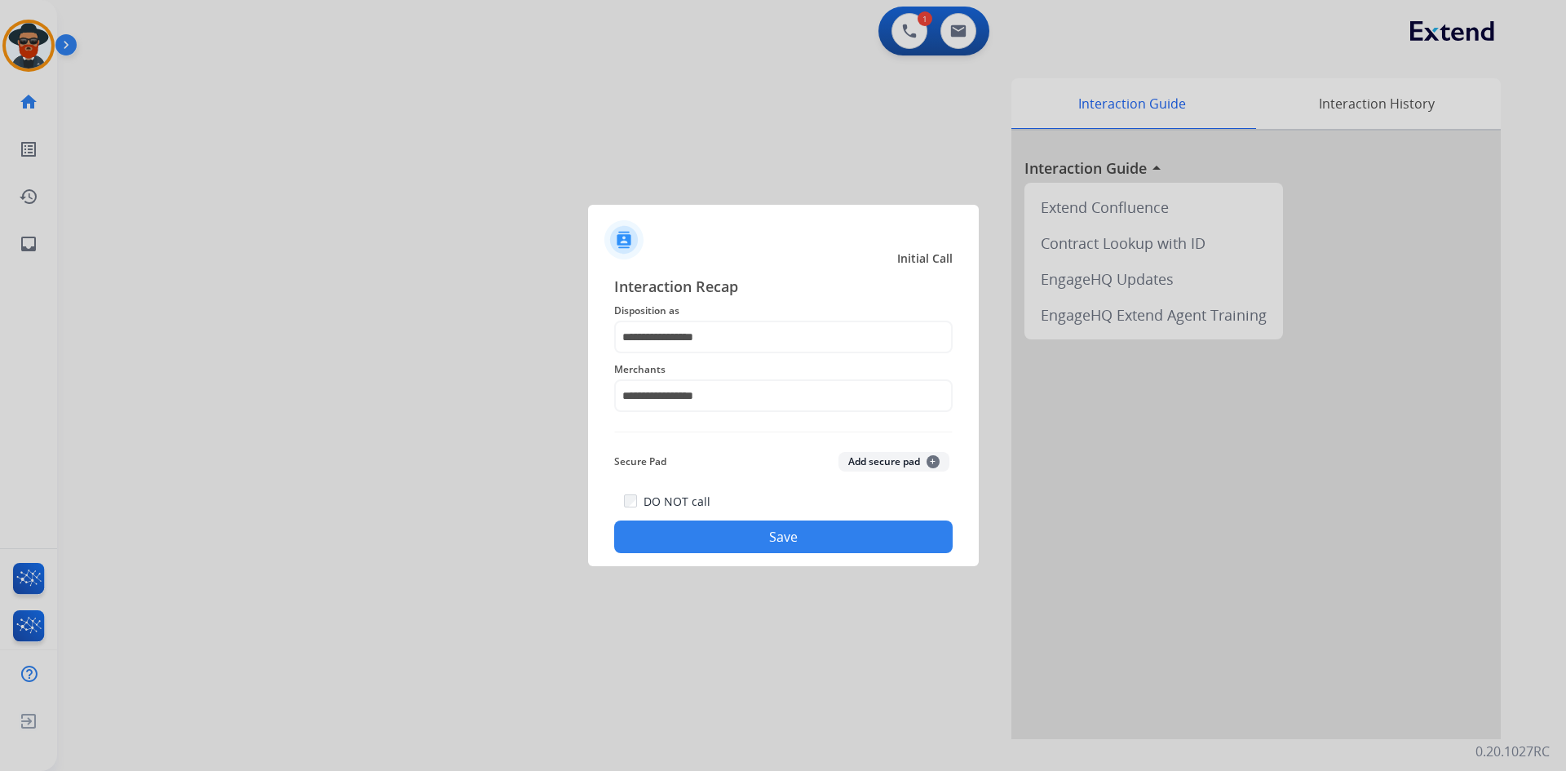
click at [735, 536] on button "Save" at bounding box center [783, 536] width 339 height 33
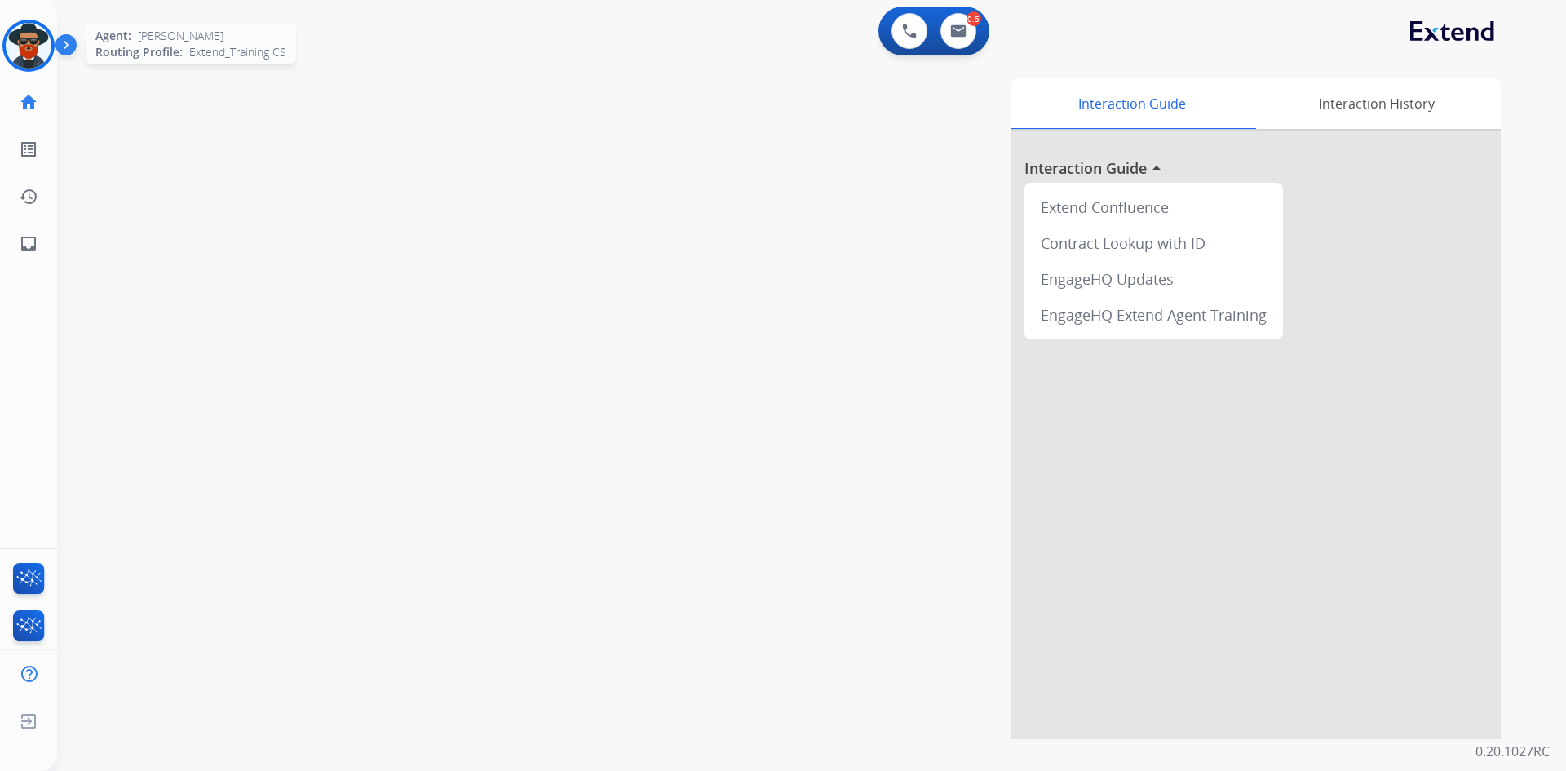
click at [33, 47] on img at bounding box center [29, 46] width 46 height 46
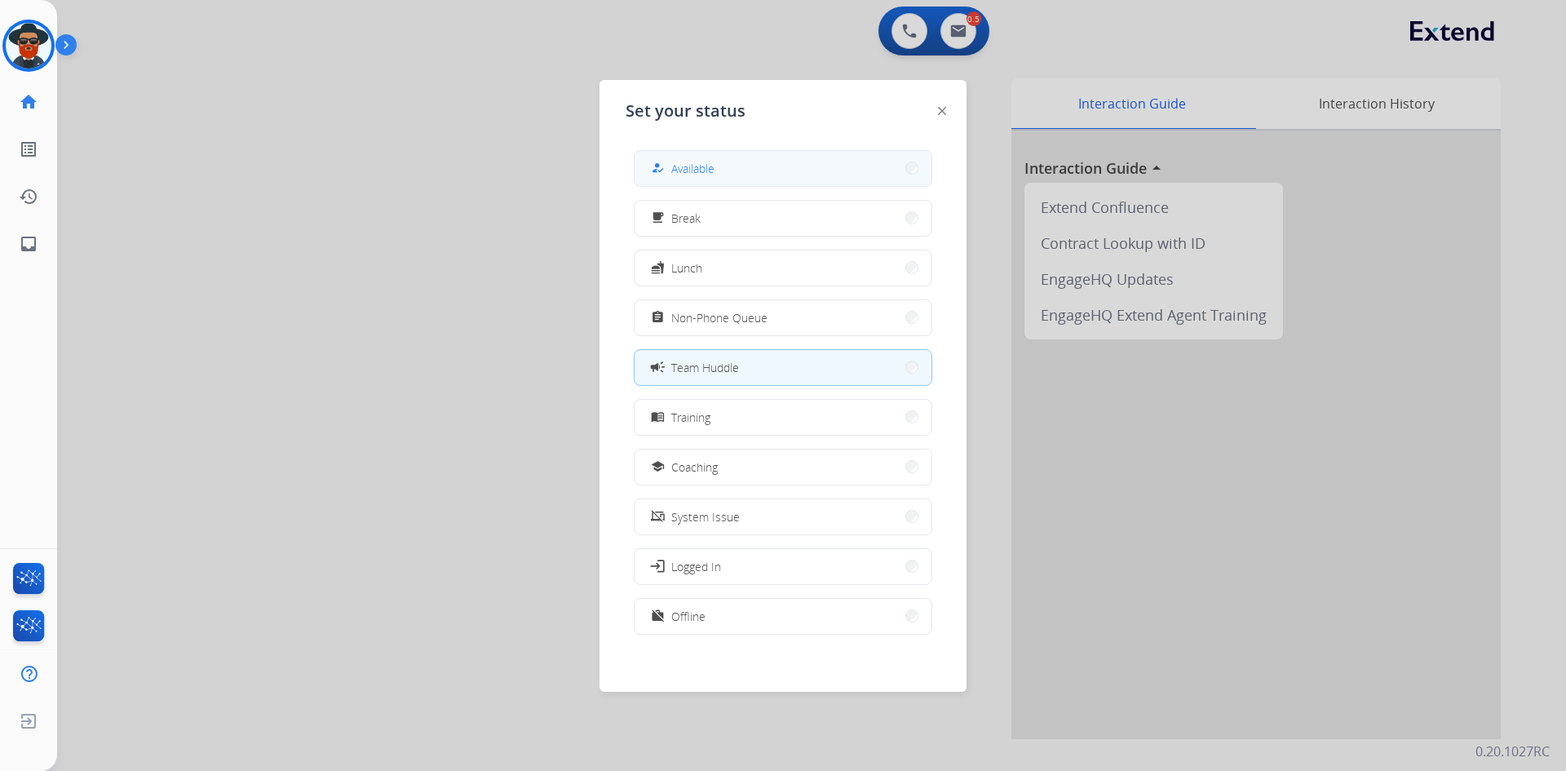
click at [715, 163] on span "Available" at bounding box center [692, 168] width 43 height 17
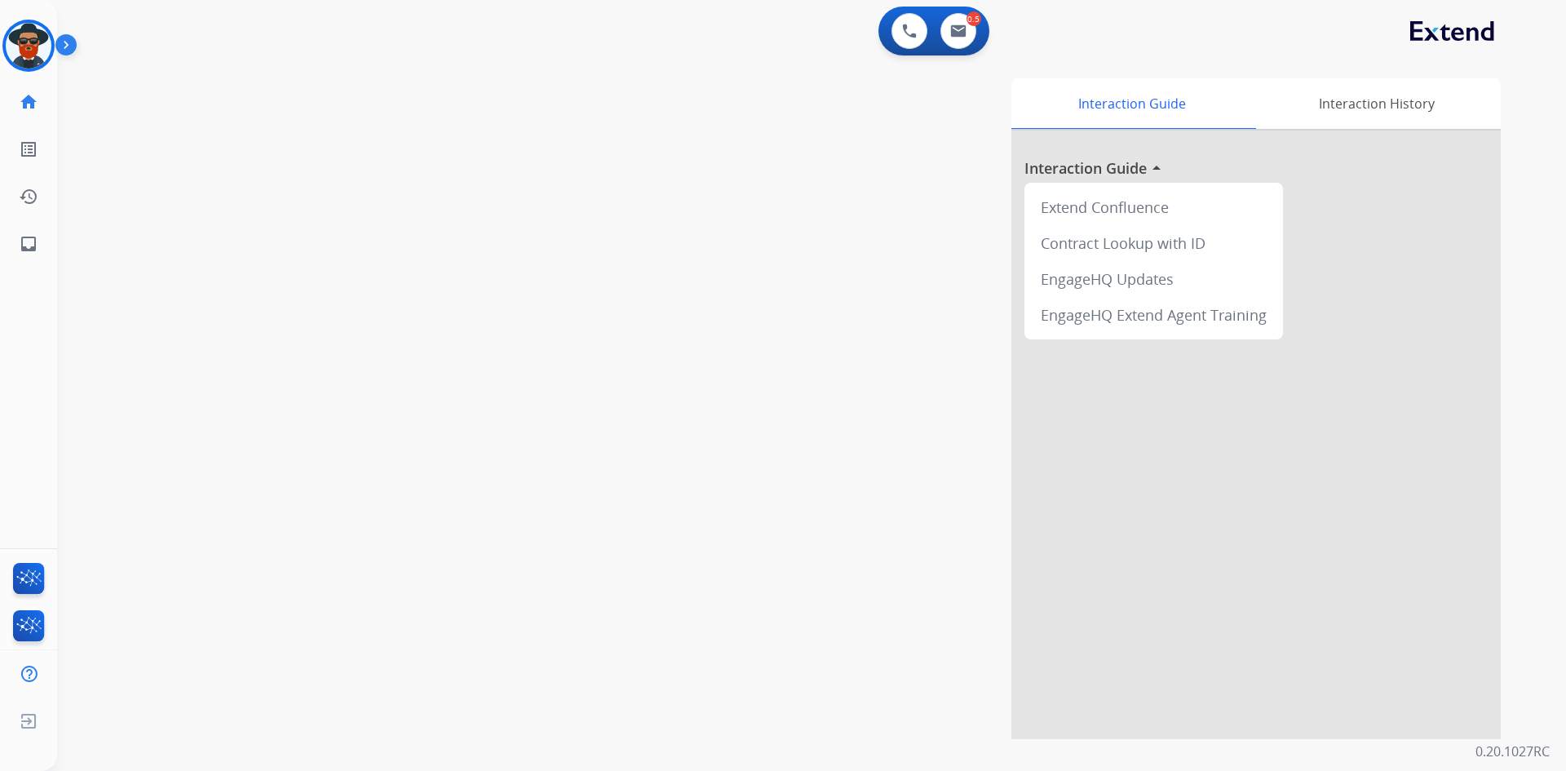
click at [60, 38] on img at bounding box center [69, 48] width 28 height 31
